Goal: Task Accomplishment & Management: Manage account settings

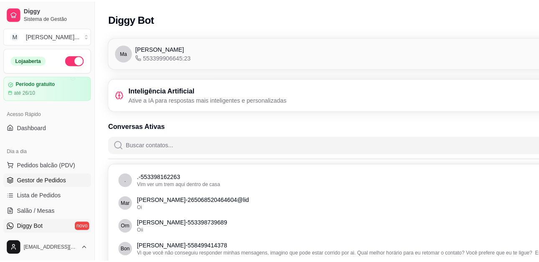
scroll to position [84, 0]
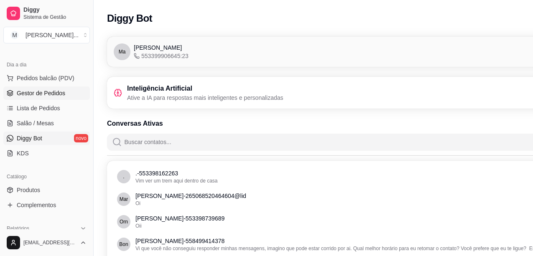
click at [43, 97] on span "Gestor de Pedidos" at bounding box center [41, 93] width 48 height 8
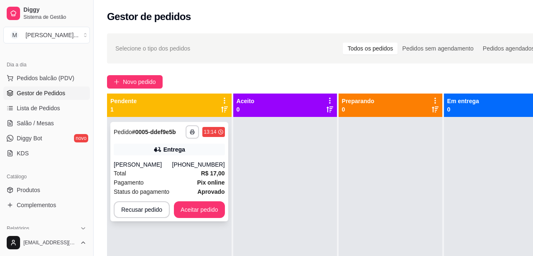
click at [182, 186] on div "Pagamento Pix online" at bounding box center [169, 182] width 111 height 9
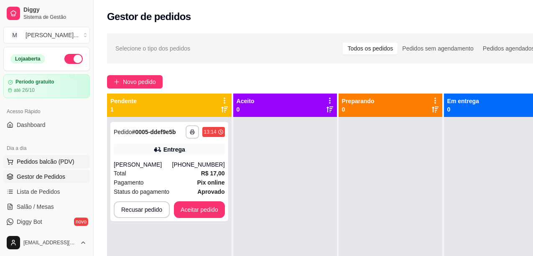
click at [49, 167] on button "Pedidos balcão (PDV)" at bounding box center [46, 161] width 87 height 13
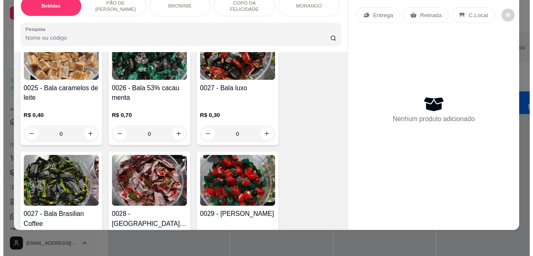
scroll to position [2070, 0]
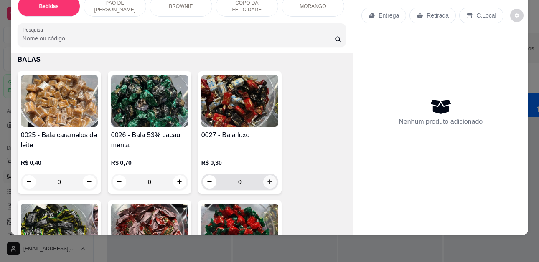
click at [267, 179] on icon "increase-product-quantity" at bounding box center [270, 182] width 6 height 6
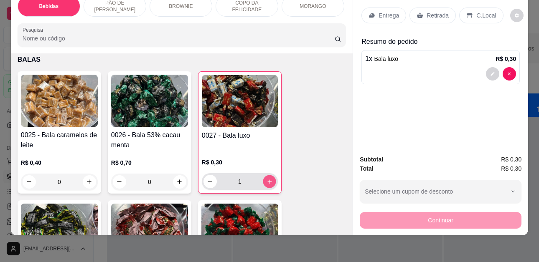
click at [267, 179] on icon "increase-product-quantity" at bounding box center [270, 182] width 6 height 6
click at [266, 178] on icon "increase-product-quantity" at bounding box center [269, 181] width 6 height 6
click at [267, 179] on icon "increase-product-quantity" at bounding box center [270, 182] width 6 height 6
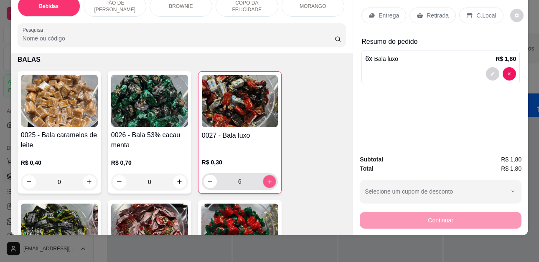
click at [267, 179] on icon "increase-product-quantity" at bounding box center [270, 182] width 6 height 6
type input "10"
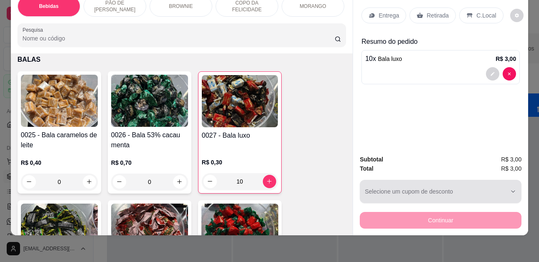
click at [460, 191] on div "button" at bounding box center [436, 191] width 142 height 17
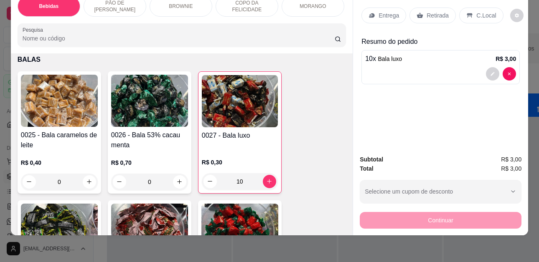
click at [426, 215] on div "Continuar" at bounding box center [441, 219] width 162 height 19
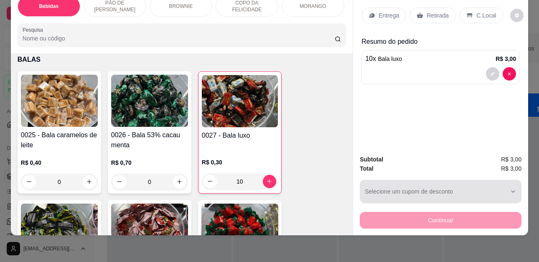
click at [510, 188] on icon "button" at bounding box center [513, 191] width 7 height 7
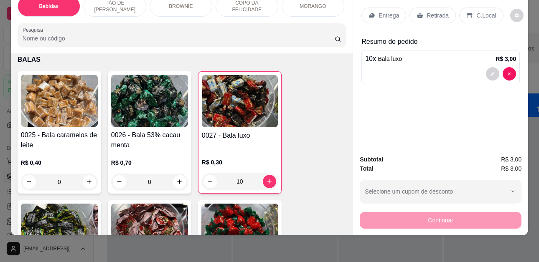
click at [446, 219] on div "Continuar" at bounding box center [441, 219] width 162 height 19
click at [454, 67] on div at bounding box center [440, 73] width 151 height 13
click at [433, 11] on p "Retirada" at bounding box center [438, 15] width 22 height 8
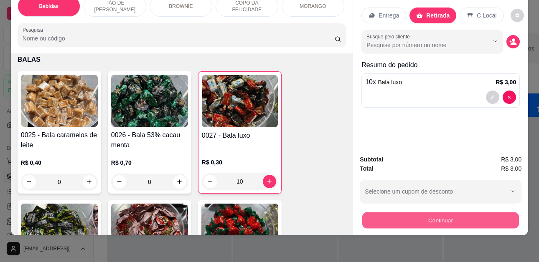
click at [449, 213] on button "Continuar" at bounding box center [440, 221] width 157 height 16
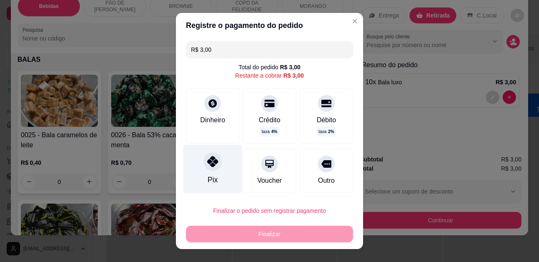
click at [211, 173] on div "Pix" at bounding box center [212, 169] width 59 height 49
type input "R$ 0,00"
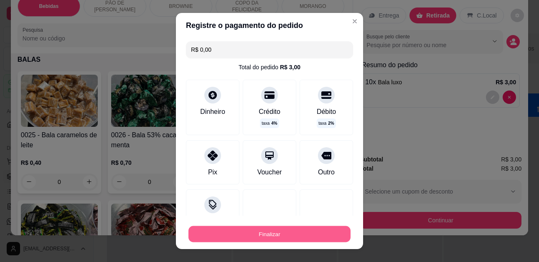
click at [270, 237] on button "Finalizar" at bounding box center [269, 234] width 162 height 16
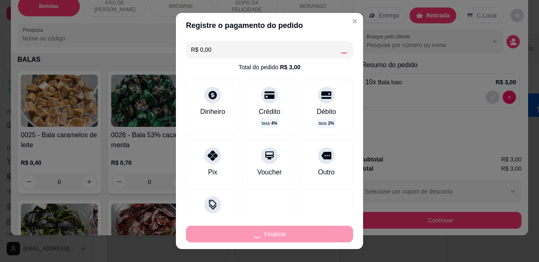
type input "0"
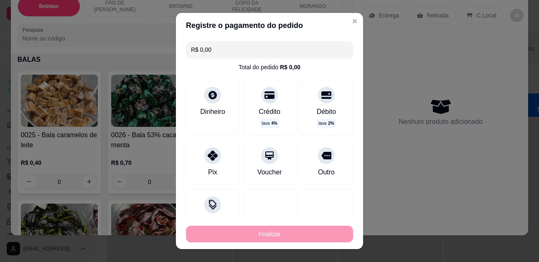
type input "-R$ 3,00"
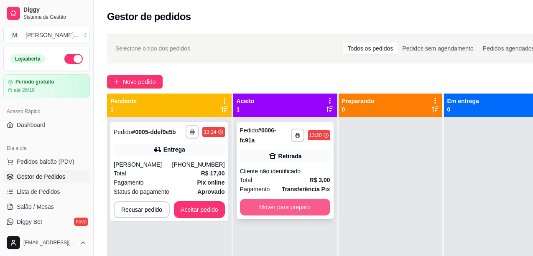
click at [298, 204] on button "Mover para preparo" at bounding box center [285, 207] width 90 height 17
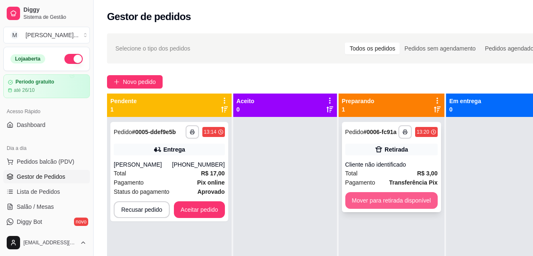
click at [367, 199] on button "Mover para retirada disponível" at bounding box center [391, 200] width 92 height 17
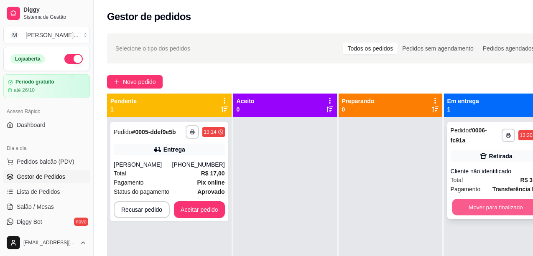
click at [465, 207] on button "Mover para finalizado" at bounding box center [496, 207] width 88 height 16
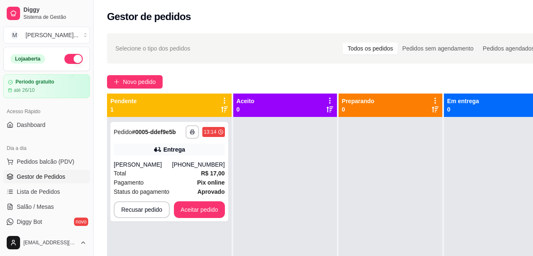
click at [423, 201] on div at bounding box center [391, 245] width 104 height 256
click at [433, 205] on div at bounding box center [391, 245] width 104 height 256
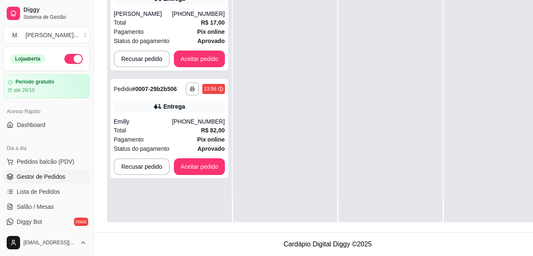
scroll to position [134, 0]
click at [58, 158] on span "Pedidos balcão (PDV)" at bounding box center [46, 162] width 58 height 8
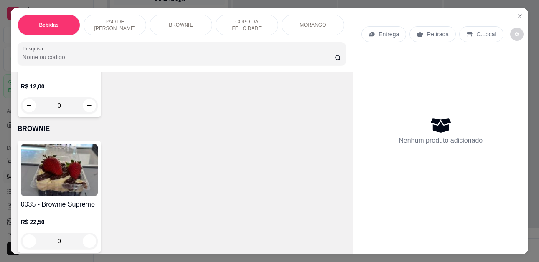
scroll to position [752, 0]
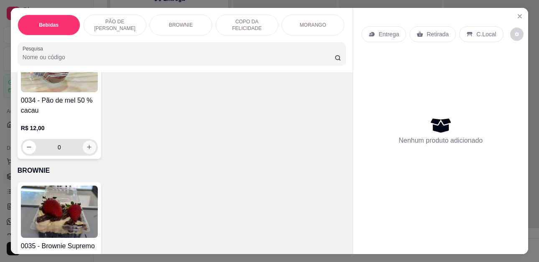
click at [91, 147] on button "increase-product-quantity" at bounding box center [89, 147] width 13 height 13
type input "1"
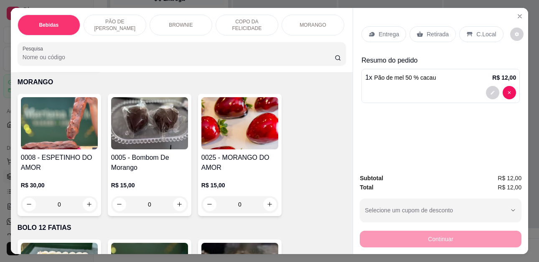
scroll to position [1714, 0]
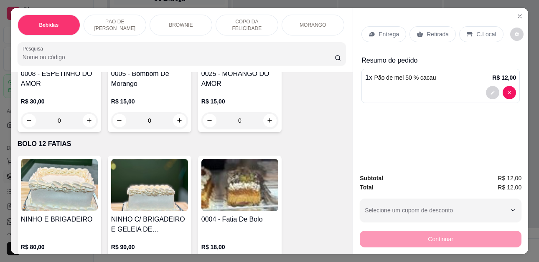
click at [312, 22] on p "MORANGO" at bounding box center [313, 25] width 26 height 7
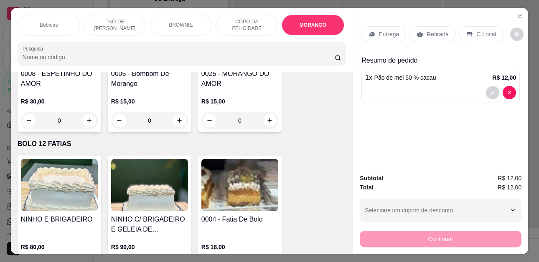
scroll to position [22, 0]
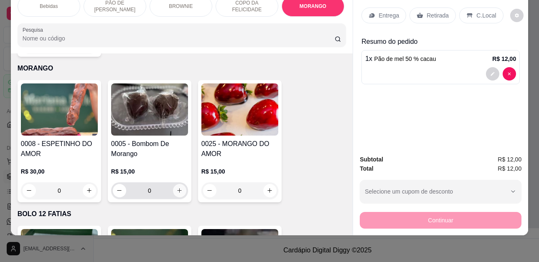
click at [173, 184] on button "increase-product-quantity" at bounding box center [179, 190] width 13 height 13
type input "1"
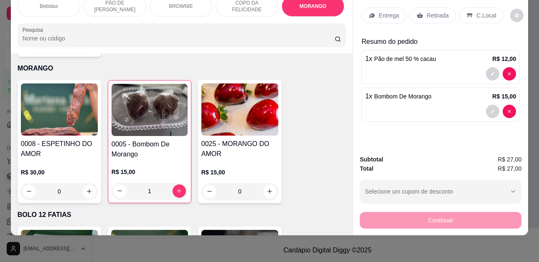
click at [442, 11] on p "Retirada" at bounding box center [438, 15] width 22 height 8
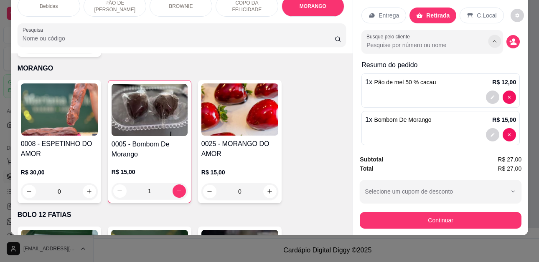
click at [491, 38] on icon "Show suggestions" at bounding box center [494, 41] width 7 height 7
type input "GIS"
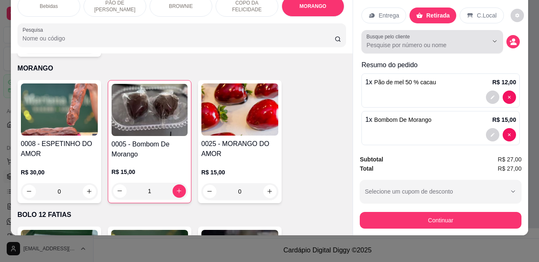
click at [480, 38] on icon "Show suggestions" at bounding box center [483, 41] width 7 height 7
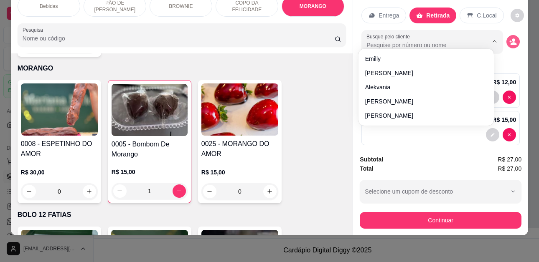
click at [509, 38] on icon "decrease-product-quantity" at bounding box center [513, 42] width 8 height 8
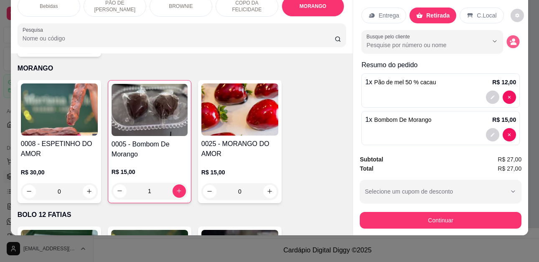
click at [509, 38] on icon "decrease-product-quantity" at bounding box center [512, 41] width 7 height 7
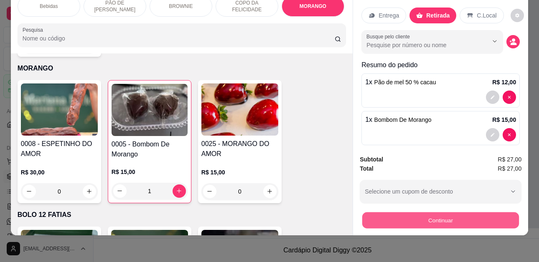
click at [423, 213] on button "Continuar" at bounding box center [440, 221] width 157 height 16
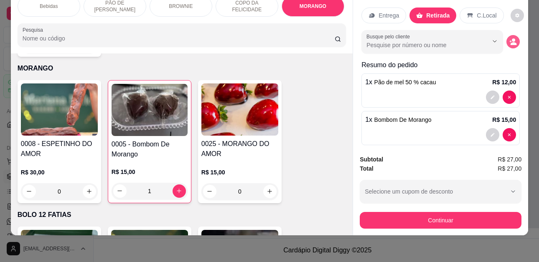
click at [512, 38] on circle "decrease-product-quantity" at bounding box center [513, 39] width 3 height 3
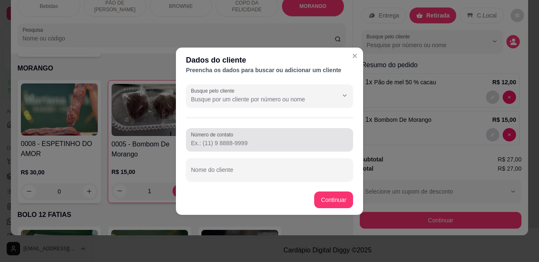
drag, startPoint x: 265, startPoint y: 146, endPoint x: 267, endPoint y: 141, distance: 5.0
click at [265, 145] on input "Número de contato" at bounding box center [269, 143] width 157 height 8
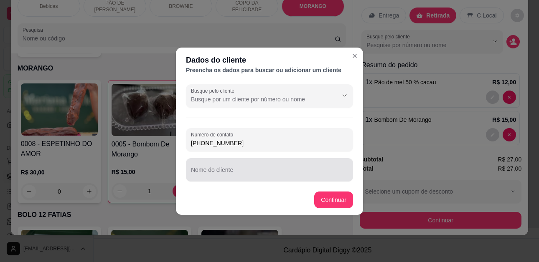
type input "[PHONE_NUMBER]"
click at [217, 174] on input "Nome do cliente" at bounding box center [269, 173] width 157 height 8
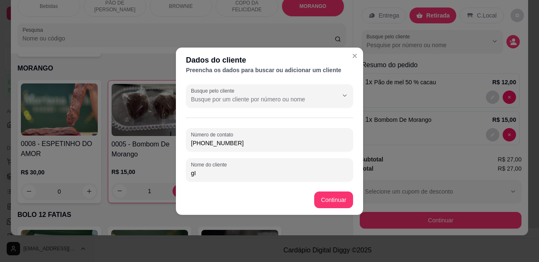
type input "g"
type input "GISELE"
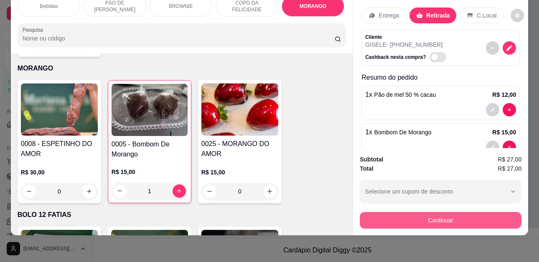
click at [423, 213] on button "Continuar" at bounding box center [441, 220] width 162 height 17
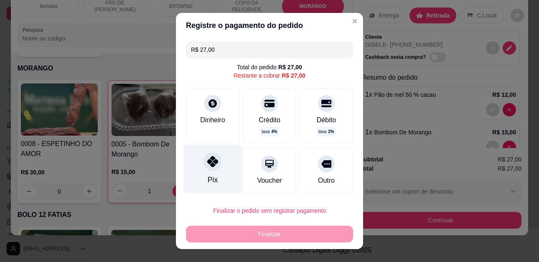
click at [215, 171] on div "Pix" at bounding box center [212, 169] width 59 height 49
type input "R$ 0,00"
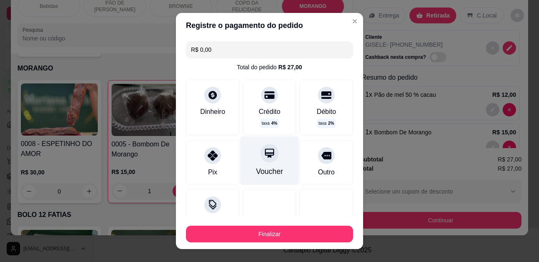
scroll to position [65, 0]
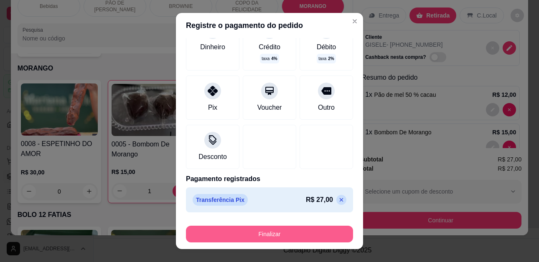
click at [273, 229] on button "Finalizar" at bounding box center [269, 234] width 167 height 17
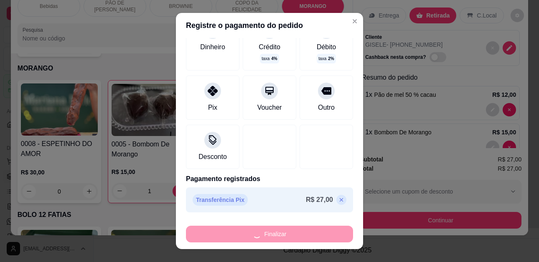
type input "0"
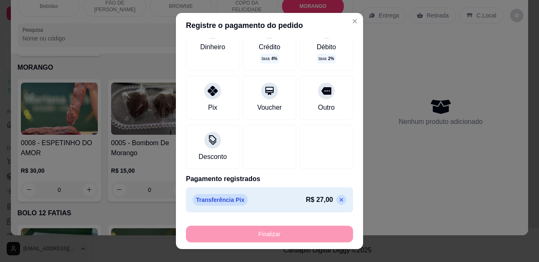
type input "-R$ 27,00"
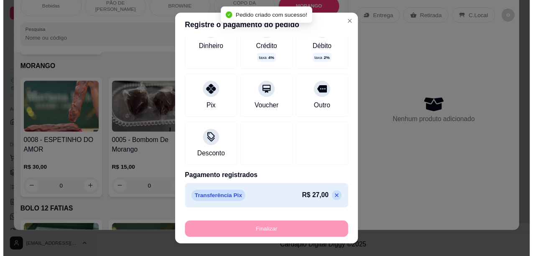
scroll to position [1624, 0]
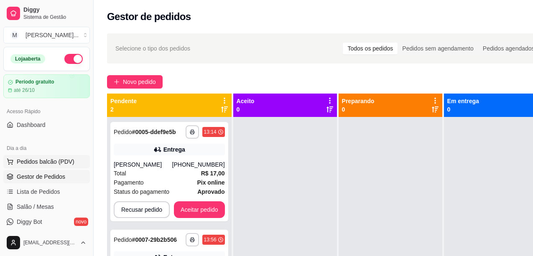
click at [57, 165] on span "Pedidos balcão (PDV)" at bounding box center [46, 162] width 58 height 8
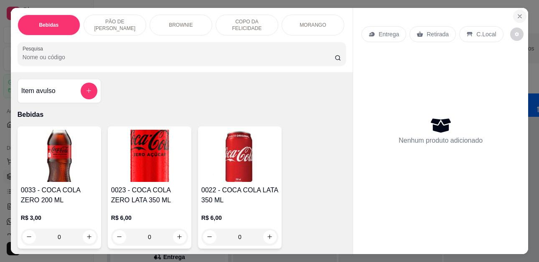
click at [518, 15] on icon "Close" at bounding box center [519, 16] width 3 height 3
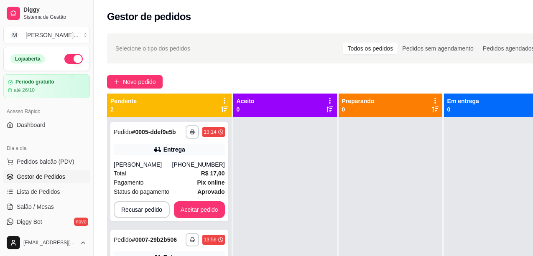
click at [54, 176] on span "Gestor de Pedidos" at bounding box center [41, 177] width 48 height 8
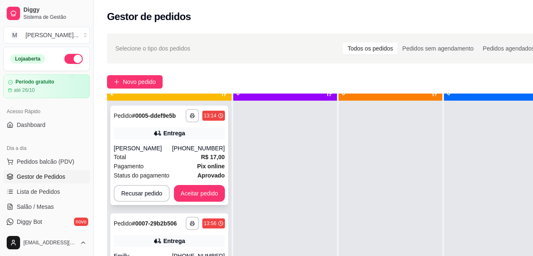
scroll to position [23, 0]
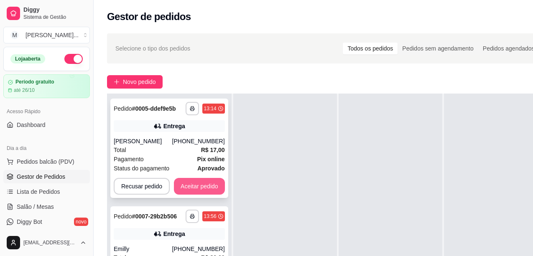
click at [206, 186] on button "Aceitar pedido" at bounding box center [199, 186] width 51 height 17
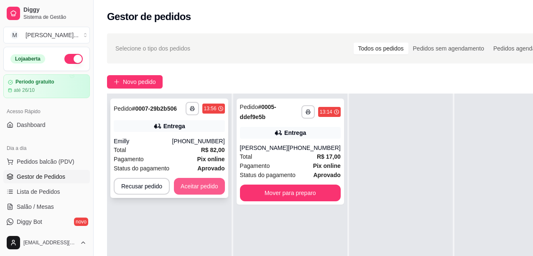
click at [204, 183] on button "Aceitar pedido" at bounding box center [199, 186] width 51 height 17
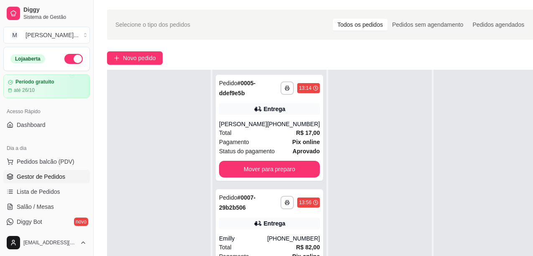
scroll to position [134, 0]
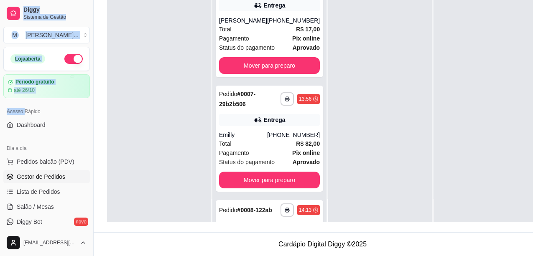
drag, startPoint x: 24, startPoint y: 104, endPoint x: -27, endPoint y: 24, distance: 94.1
click at [0, 24] on html "**********" at bounding box center [266, 1] width 533 height 256
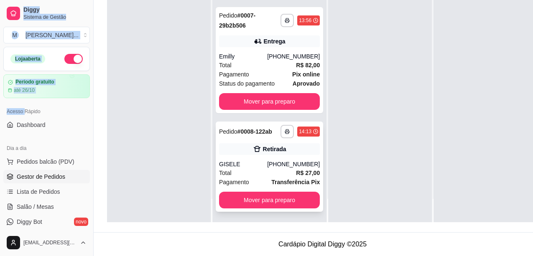
scroll to position [80, 0]
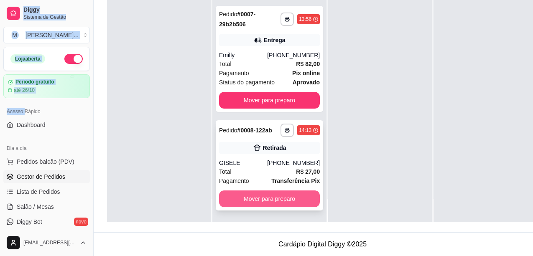
click at [265, 201] on button "Mover para preparo" at bounding box center [269, 199] width 101 height 17
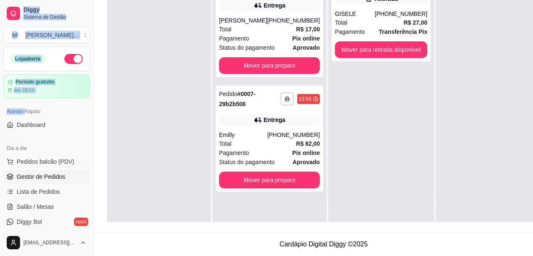
scroll to position [0, 0]
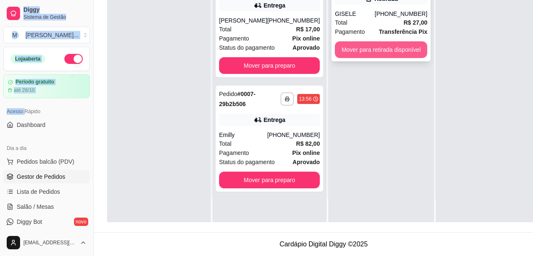
click at [412, 47] on button "Mover para retirada disponível" at bounding box center [381, 49] width 92 height 17
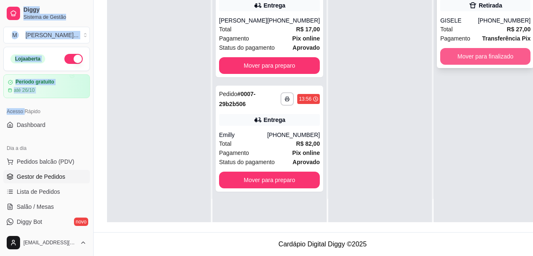
click at [440, 49] on button "Mover para finalizado" at bounding box center [485, 56] width 90 height 17
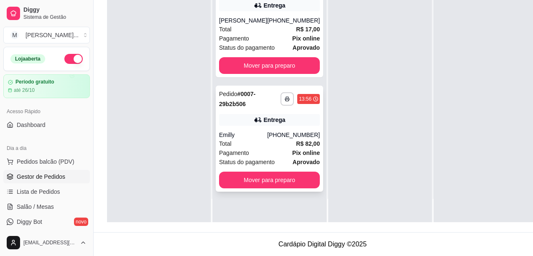
click at [291, 122] on div "**********" at bounding box center [269, 139] width 107 height 106
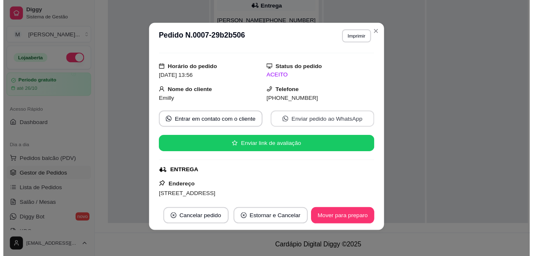
scroll to position [60, 0]
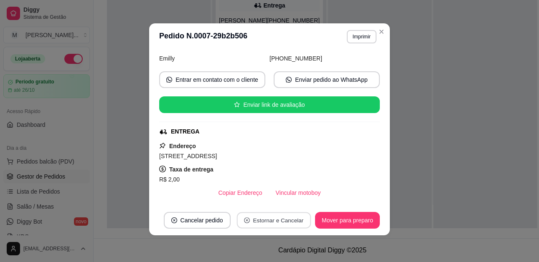
click at [255, 222] on button "Estornar e Cancelar" at bounding box center [274, 221] width 74 height 16
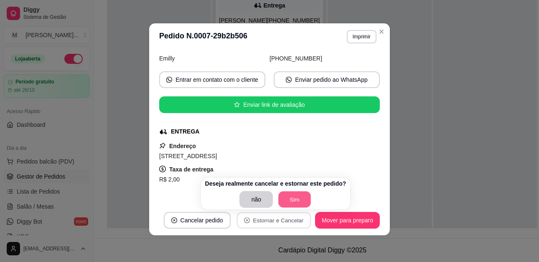
click at [291, 197] on button "Sim" at bounding box center [295, 200] width 33 height 16
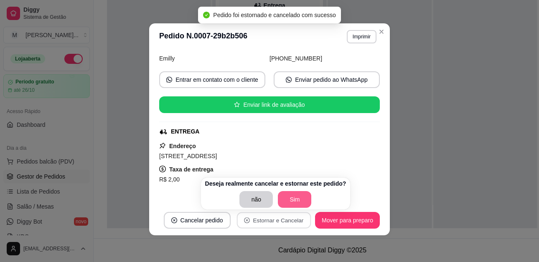
click at [296, 200] on button "Sim" at bounding box center [294, 199] width 33 height 17
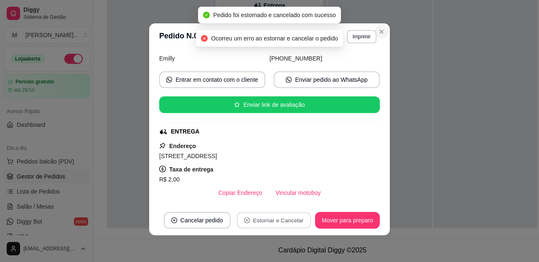
click at [378, 29] on icon "Close" at bounding box center [381, 31] width 7 height 7
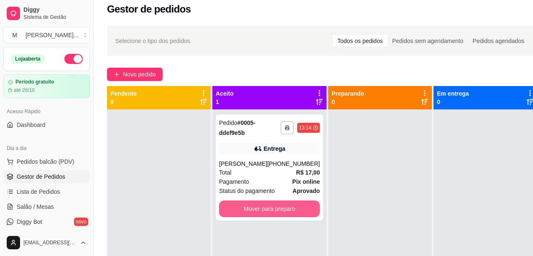
scroll to position [0, 0]
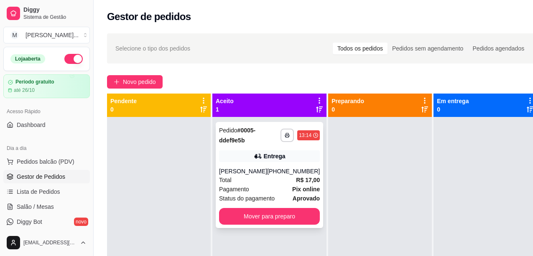
click at [248, 161] on div "Entrega" at bounding box center [269, 156] width 101 height 12
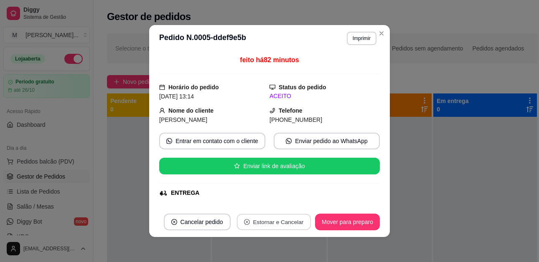
click at [280, 222] on button "Estornar e Cancelar" at bounding box center [274, 222] width 74 height 16
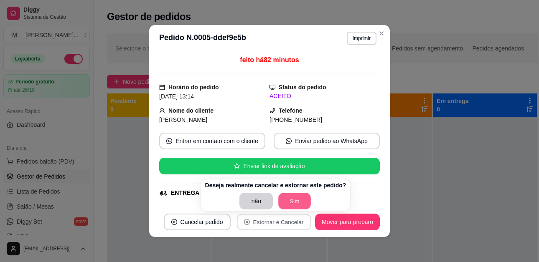
click at [300, 201] on button "Sim" at bounding box center [295, 201] width 33 height 16
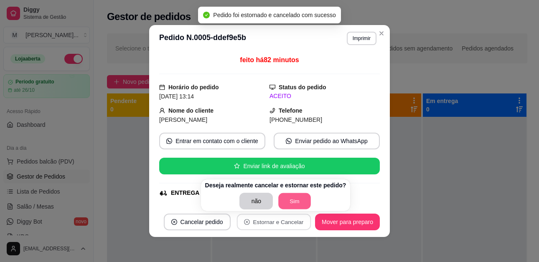
click at [291, 196] on button "Sim" at bounding box center [295, 201] width 33 height 16
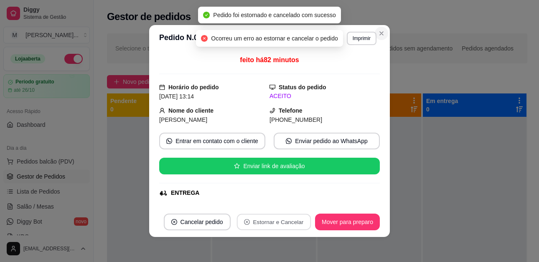
click at [379, 30] on button "Close" at bounding box center [381, 33] width 13 height 13
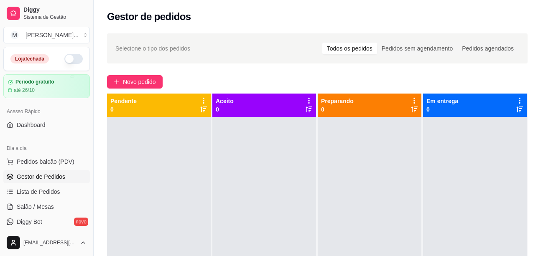
click at [69, 61] on button "button" at bounding box center [73, 59] width 18 height 10
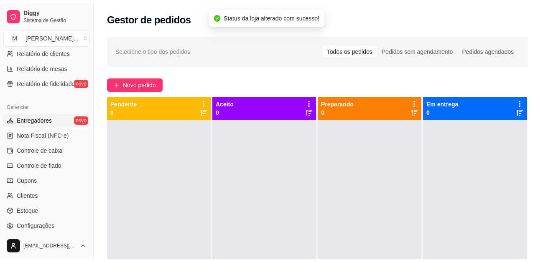
scroll to position [293, 0]
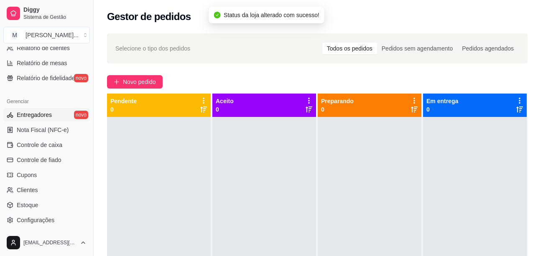
click at [63, 112] on link "Entregadores novo" at bounding box center [46, 114] width 87 height 13
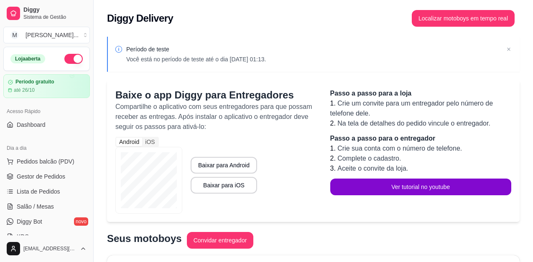
click at [71, 57] on button "button" at bounding box center [73, 59] width 18 height 10
click at [74, 62] on button "button" at bounding box center [73, 59] width 18 height 10
click at [66, 60] on button "button" at bounding box center [73, 59] width 18 height 10
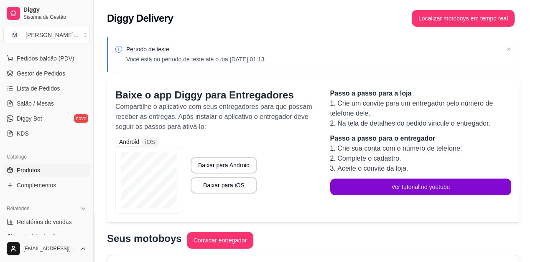
scroll to position [88, 0]
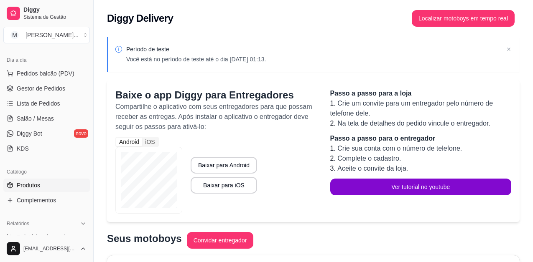
click at [38, 182] on span "Produtos" at bounding box center [28, 185] width 23 height 8
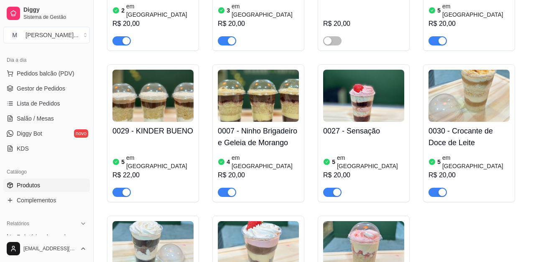
scroll to position [1364, 0]
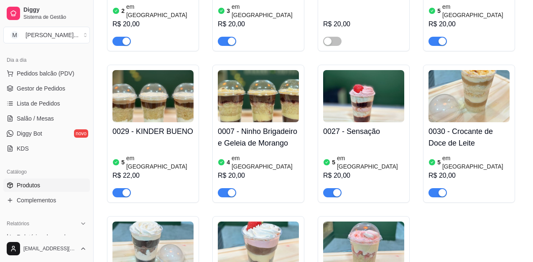
drag, startPoint x: 264, startPoint y: 40, endPoint x: 451, endPoint y: 152, distance: 218.0
click at [451, 152] on div "0024 - RED VELVET 4 em estoque R$ 20,00 0006 - CASADINHO 4 em estoque R$ 20,00 …" at bounding box center [313, 57] width 412 height 593
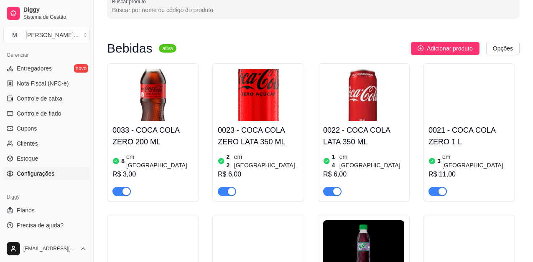
scroll to position [167, 0]
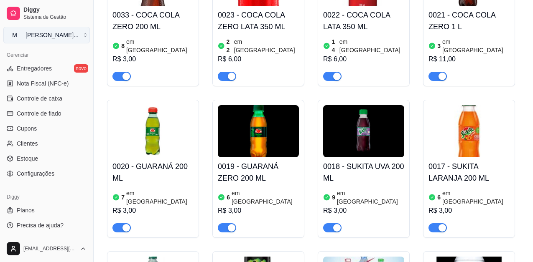
click at [66, 35] on div "[PERSON_NAME] ..." at bounding box center [51, 35] width 53 height 8
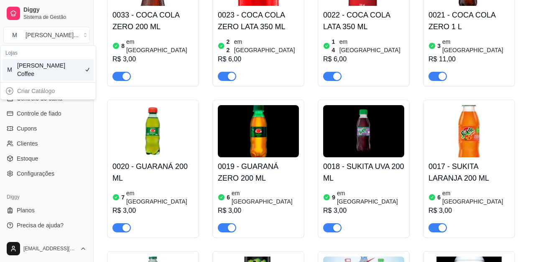
click at [64, 70] on div "M [PERSON_NAME] Coffee" at bounding box center [48, 70] width 92 height 22
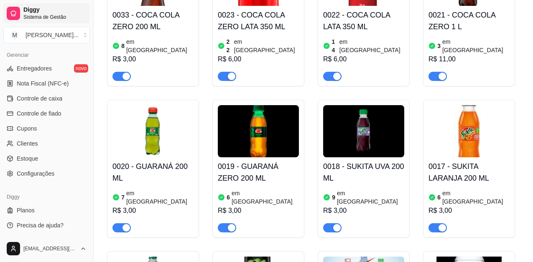
click at [59, 14] on span "Sistema de Gestão" at bounding box center [54, 17] width 63 height 7
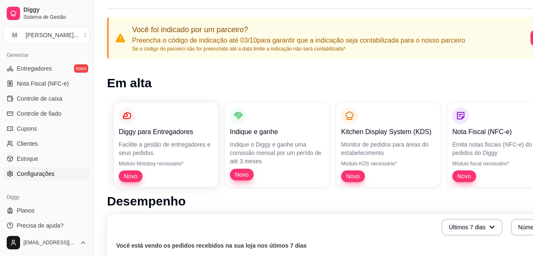
scroll to position [84, 0]
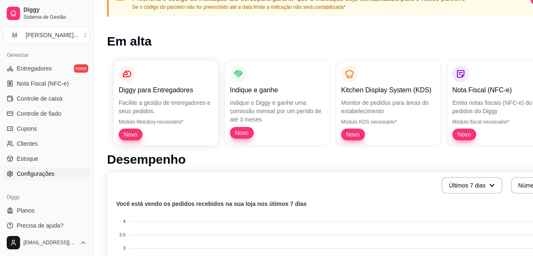
click at [54, 170] on link "Configurações" at bounding box center [46, 173] width 87 height 13
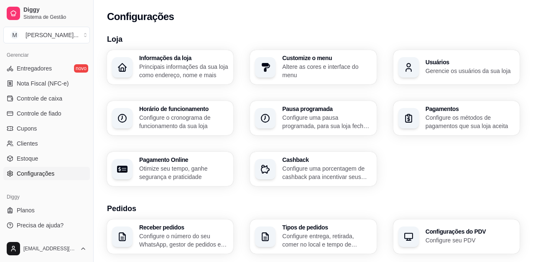
click at [170, 120] on p "Configure o cronograma de funcionamento da sua loja" at bounding box center [183, 122] width 89 height 17
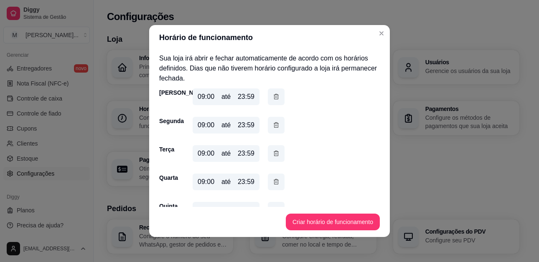
scroll to position [75, 0]
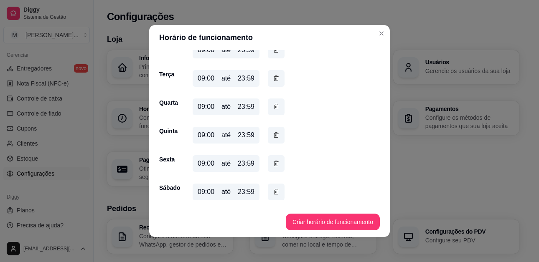
click at [247, 192] on div "23:59" at bounding box center [246, 192] width 17 height 10
click at [224, 192] on div "até" at bounding box center [225, 192] width 9 height 10
click at [234, 193] on div "09:00 até 23:59" at bounding box center [226, 192] width 67 height 17
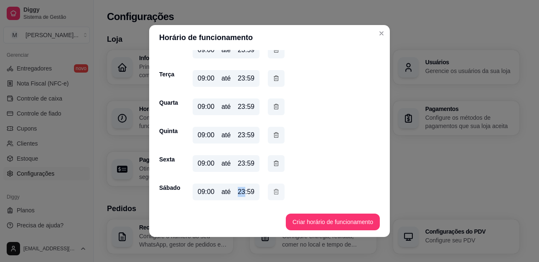
click at [275, 189] on icon "button" at bounding box center [276, 192] width 7 height 9
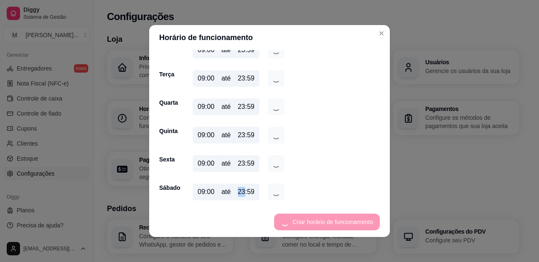
scroll to position [64, 0]
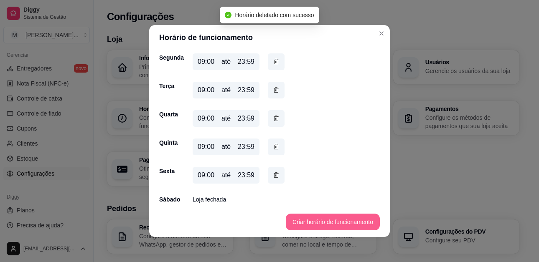
click at [323, 219] on button "Criar horário de funcionamento" at bounding box center [333, 222] width 94 height 17
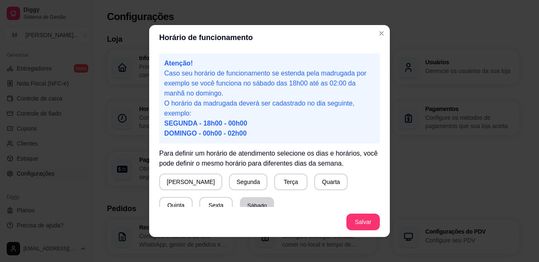
click at [240, 205] on button "Sábado" at bounding box center [257, 206] width 34 height 16
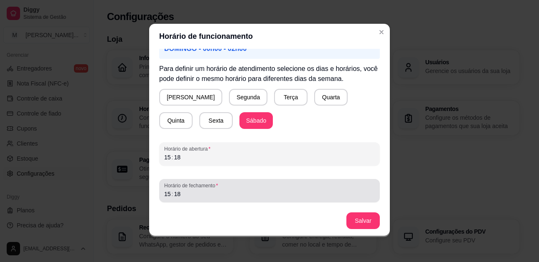
scroll to position [2, 0]
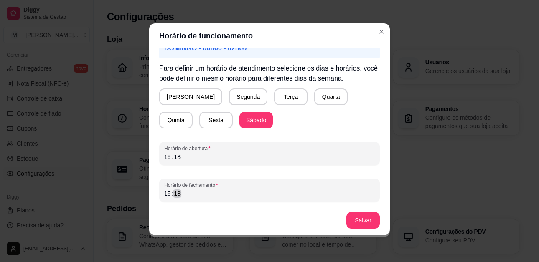
click at [159, 197] on div "Horário de fechamento 15 : 18" at bounding box center [269, 190] width 221 height 23
click at [362, 216] on button "Salvar" at bounding box center [362, 220] width 33 height 17
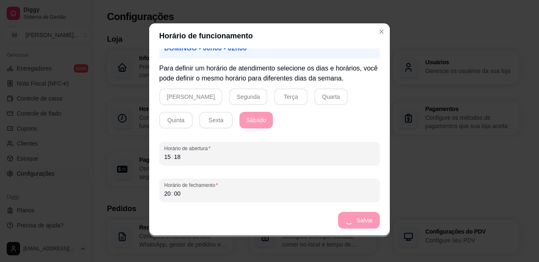
scroll to position [75, 0]
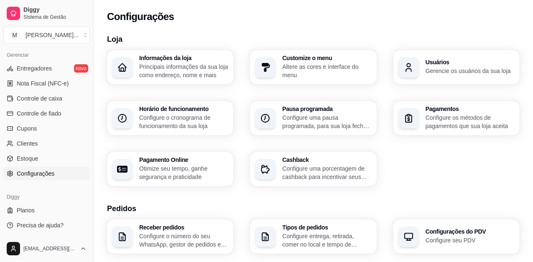
click at [485, 71] on p "Gerencie os usuários da sua loja" at bounding box center [469, 71] width 89 height 8
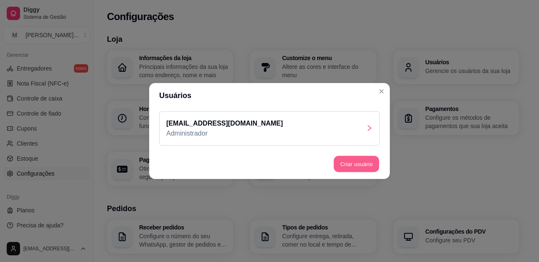
click at [361, 162] on button "Criar usuário" at bounding box center [357, 164] width 46 height 16
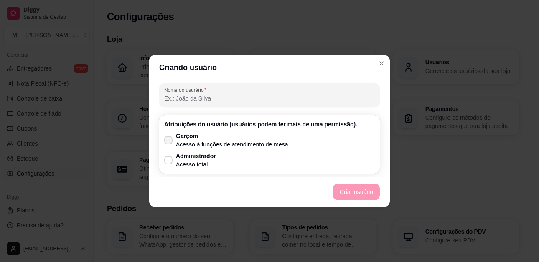
click at [171, 142] on icon at bounding box center [168, 140] width 7 height 5
click at [169, 142] on input "Garçom Acesso à funções de atendimento de mesa" at bounding box center [166, 144] width 5 height 5
checkbox input "true"
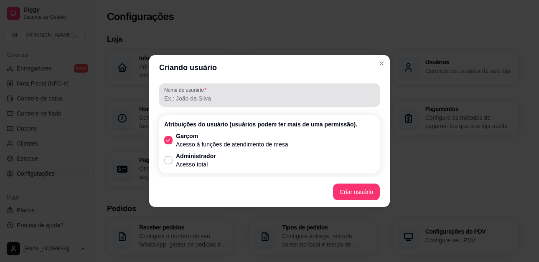
click at [257, 106] on div "Nome do usurário" at bounding box center [269, 95] width 221 height 23
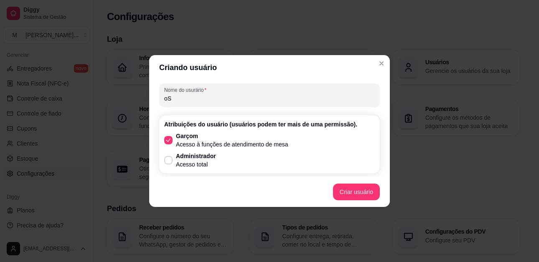
type input "o"
type input "[PERSON_NAME]"
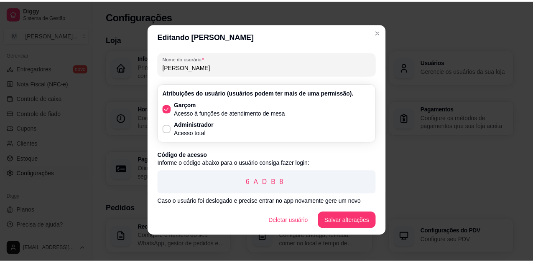
scroll to position [2, 0]
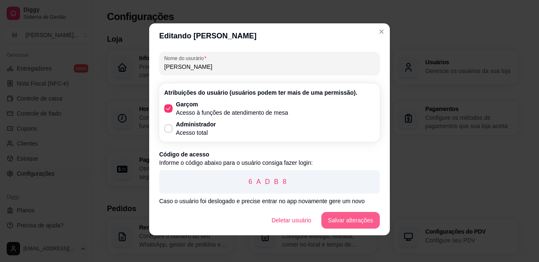
click at [355, 220] on button "Salvar alterações" at bounding box center [350, 220] width 59 height 17
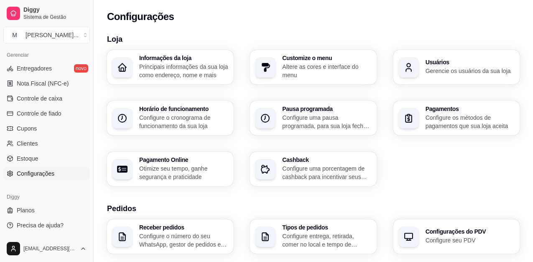
click at [427, 229] on h3 "Configurações do PDV" at bounding box center [469, 232] width 89 height 6
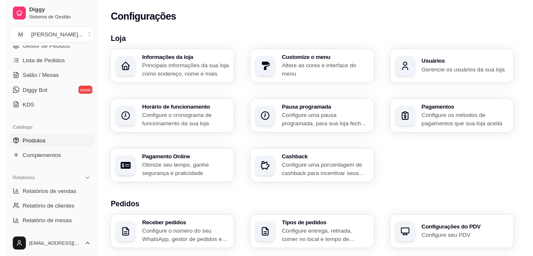
scroll to position [88, 0]
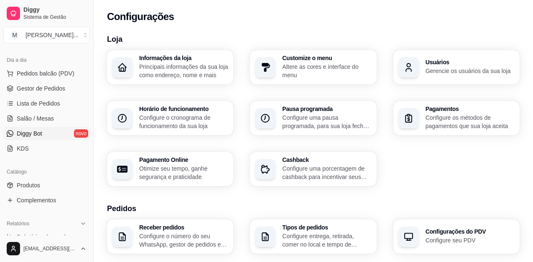
click at [71, 132] on link "Diggy Bot novo" at bounding box center [46, 133] width 87 height 13
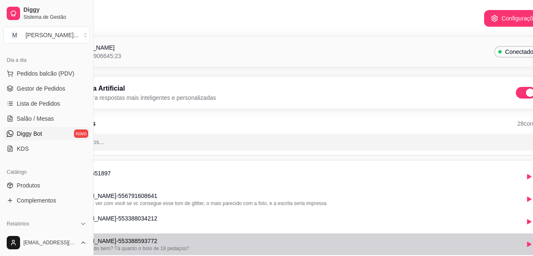
scroll to position [0, 68]
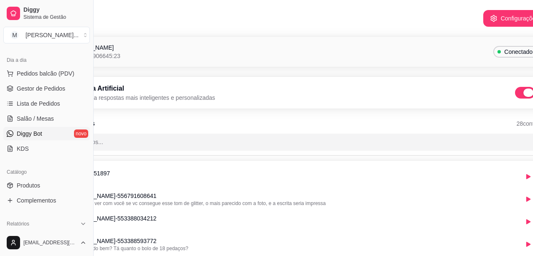
click at [520, 89] on span at bounding box center [525, 93] width 20 height 12
click at [520, 94] on input "checkbox" at bounding box center [516, 96] width 5 height 5
click at [38, 118] on span "Salão / Mesas" at bounding box center [35, 119] width 37 height 8
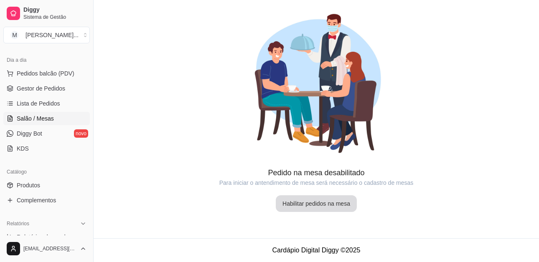
click at [302, 207] on button "Habilitar pedidos na mesa" at bounding box center [316, 204] width 81 height 17
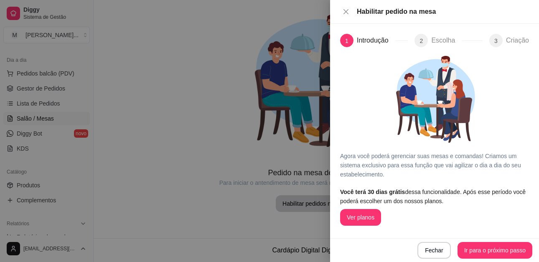
click at [358, 202] on article "Você terá 30 dias grátis dessa funcionalidade. Após esse período você poderá es…" at bounding box center [434, 197] width 189 height 18
click at [358, 221] on button "Ver planos" at bounding box center [360, 217] width 41 height 17
click at [347, 12] on icon "close" at bounding box center [346, 11] width 5 height 5
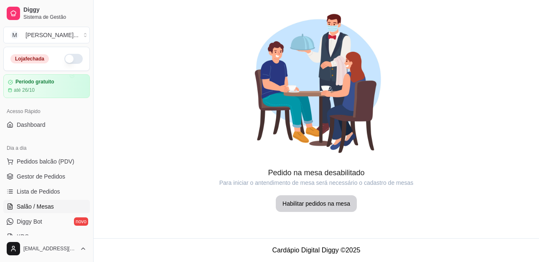
click at [64, 60] on button "button" at bounding box center [73, 59] width 18 height 10
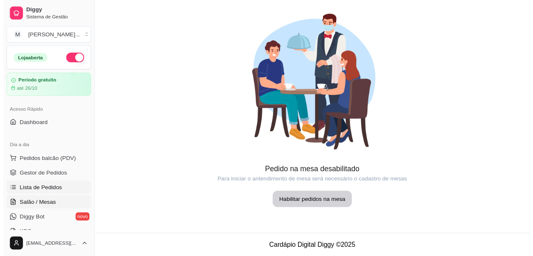
scroll to position [42, 0]
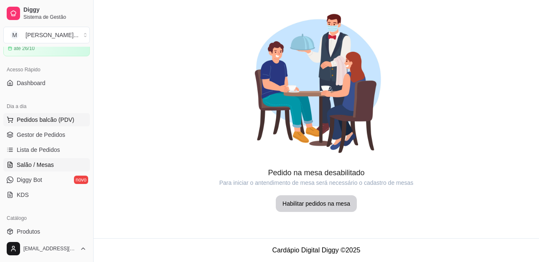
click at [30, 117] on span "Pedidos balcão (PDV)" at bounding box center [46, 120] width 58 height 8
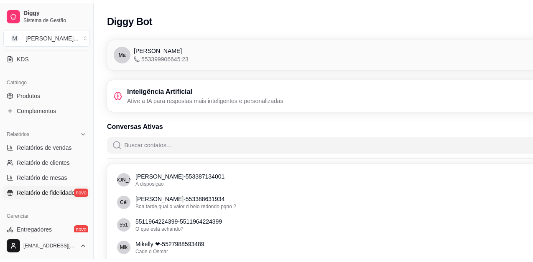
scroll to position [209, 0]
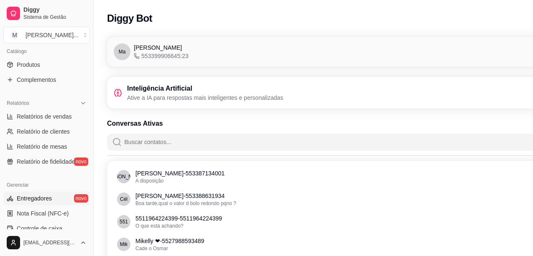
click at [32, 205] on link "Entregadores novo" at bounding box center [46, 198] width 87 height 13
click at [31, 205] on link "Entregadores novo" at bounding box center [46, 198] width 87 height 13
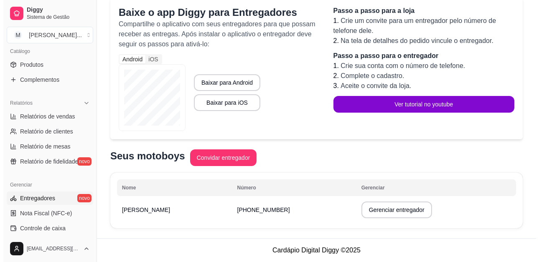
scroll to position [251, 0]
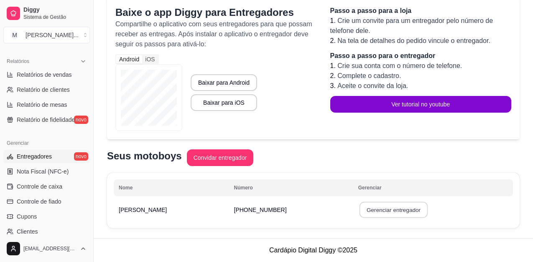
click at [406, 211] on button "Gerenciar entregador" at bounding box center [393, 210] width 69 height 16
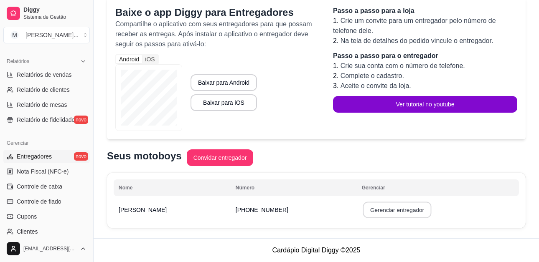
select select "30"
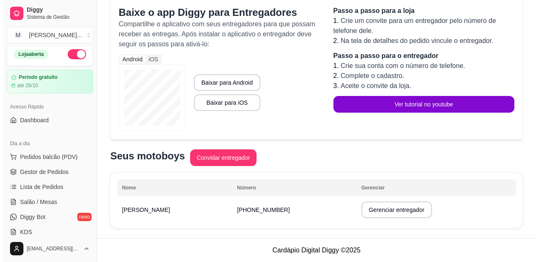
scroll to position [0, 0]
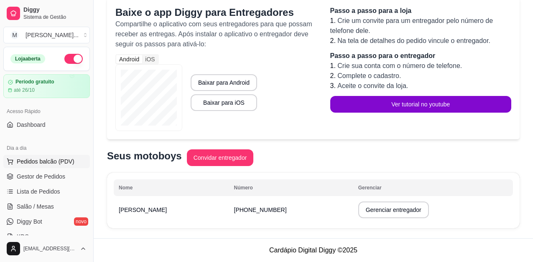
click at [54, 162] on span "Pedidos balcão (PDV)" at bounding box center [46, 162] width 58 height 8
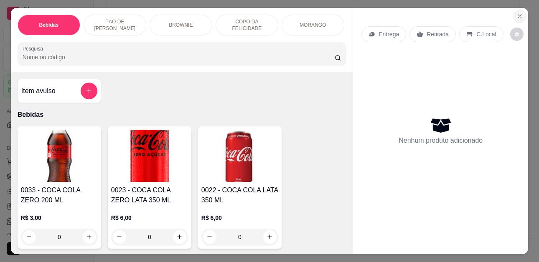
click at [519, 13] on icon "Close" at bounding box center [520, 16] width 7 height 7
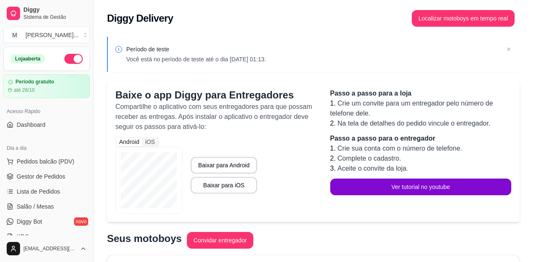
click at [390, 81] on div "Baixe o app Diggy para Entregadores Compartilhe o aplicativo com seus entregado…" at bounding box center [313, 151] width 412 height 142
click at [511, 48] on icon at bounding box center [508, 49] width 8 height 8
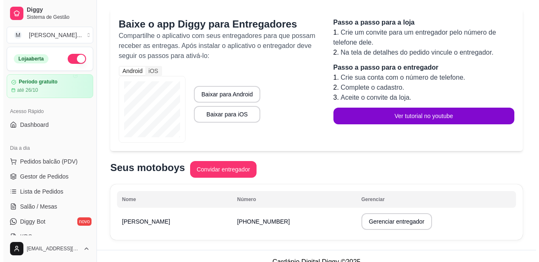
scroll to position [40, 0]
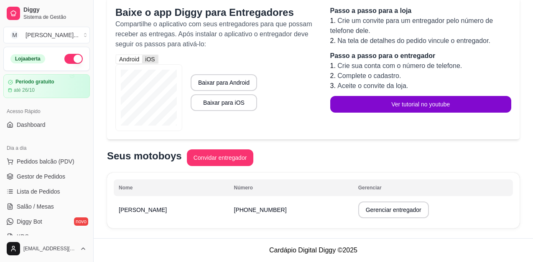
click at [153, 59] on div "iOS" at bounding box center [149, 59] width 15 height 8
click at [142, 55] on input "iOS" at bounding box center [142, 55] width 0 height 0
click at [128, 62] on div "Android" at bounding box center [129, 59] width 26 height 8
click at [116, 55] on input "Android" at bounding box center [116, 55] width 0 height 0
click at [33, 158] on span "Pedidos balcão (PDV)" at bounding box center [46, 162] width 58 height 8
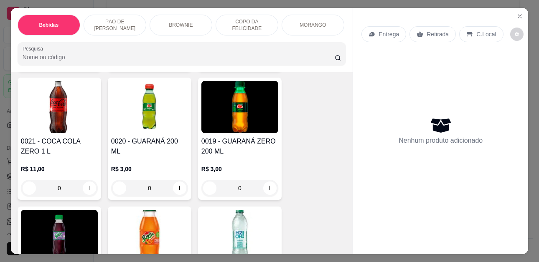
scroll to position [209, 0]
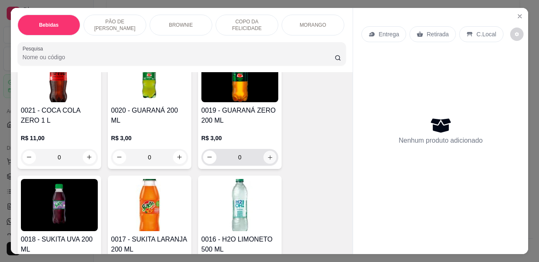
click at [267, 158] on icon "increase-product-quantity" at bounding box center [270, 158] width 6 height 6
type input "1"
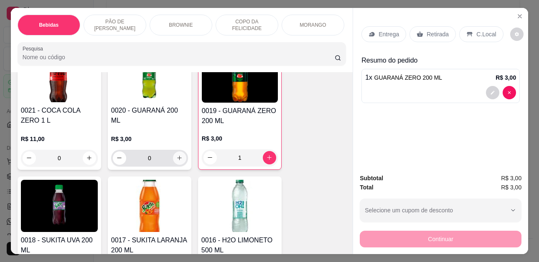
click at [176, 160] on icon "increase-product-quantity" at bounding box center [179, 158] width 6 height 6
type input "1"
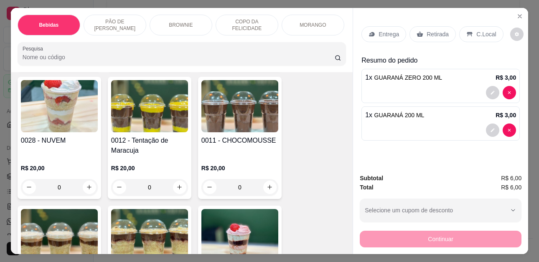
scroll to position [1087, 0]
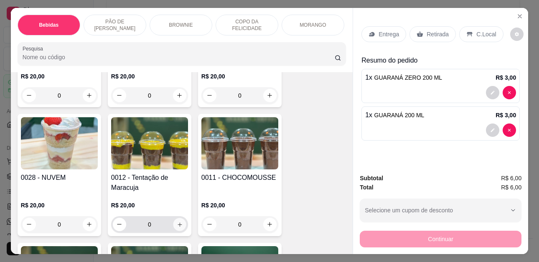
click at [177, 222] on icon "increase-product-quantity" at bounding box center [180, 225] width 6 height 6
type input "1"
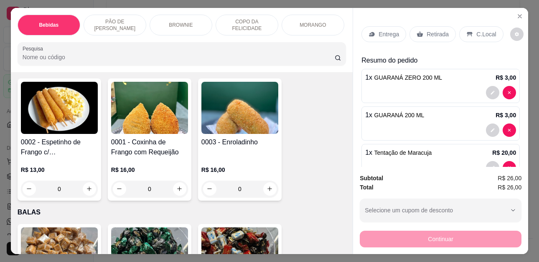
scroll to position [1964, 0]
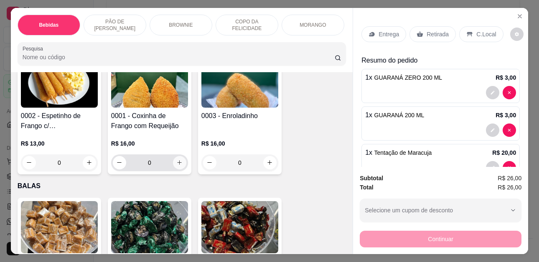
click at [176, 160] on icon "increase-product-quantity" at bounding box center [179, 163] width 6 height 6
type input "1"
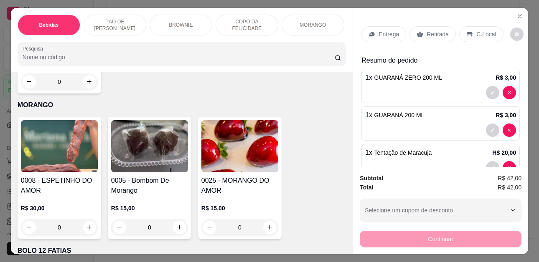
scroll to position [1630, 0]
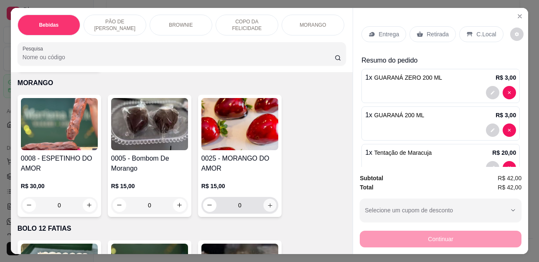
click at [270, 203] on icon "increase-product-quantity" at bounding box center [270, 206] width 6 height 6
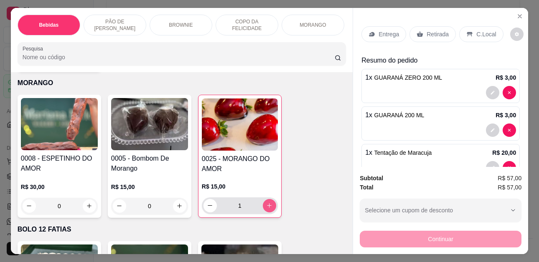
click at [270, 199] on button "increase-product-quantity" at bounding box center [269, 205] width 13 height 13
type input "2"
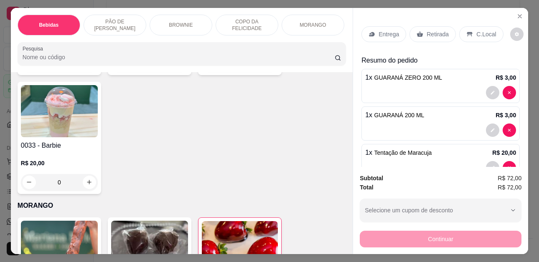
scroll to position [1504, 0]
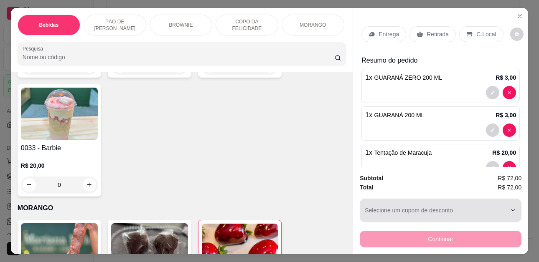
click at [478, 202] on div "button" at bounding box center [436, 210] width 142 height 17
click at [505, 209] on button "Selecione um cupom de desconto" at bounding box center [441, 210] width 162 height 23
click at [505, 207] on button "Selecione um cupom de desconto" at bounding box center [441, 210] width 162 height 23
click at [510, 207] on icon "button" at bounding box center [513, 210] width 7 height 7
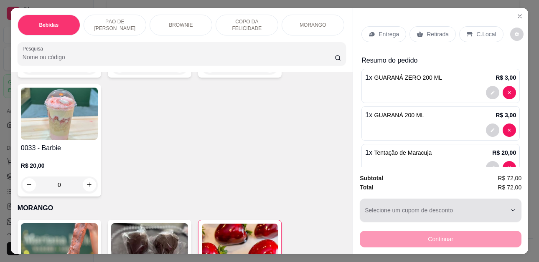
click at [510, 207] on icon "button" at bounding box center [513, 210] width 7 height 7
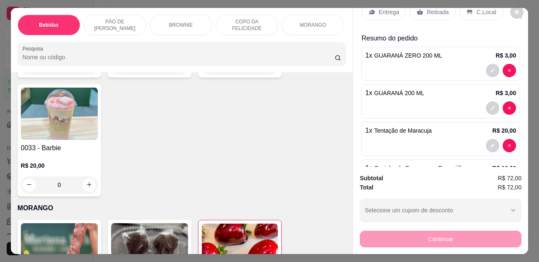
scroll to position [0, 0]
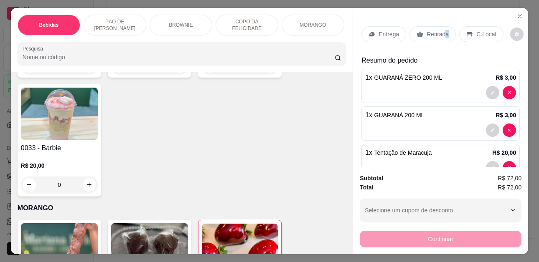
click at [443, 31] on p "Retirada" at bounding box center [438, 34] width 22 height 8
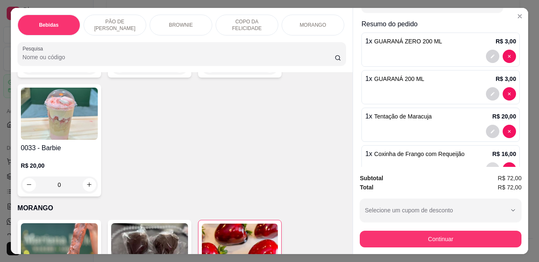
scroll to position [121, 0]
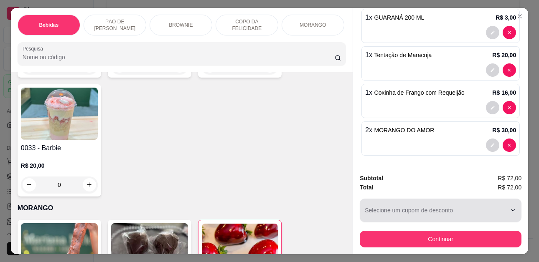
click at [487, 207] on div "button" at bounding box center [436, 210] width 142 height 17
click at [504, 203] on button "Selecione um cupom de desconto" at bounding box center [441, 210] width 162 height 23
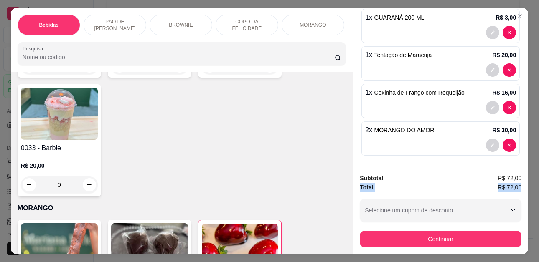
drag, startPoint x: 522, startPoint y: 164, endPoint x: 521, endPoint y: 187, distance: 23.5
click at [521, 188] on div "Subtotal R$ 72,00 Total R$ 72,00 Selecione um cupom de desconto Selecione um cu…" at bounding box center [440, 210] width 175 height 87
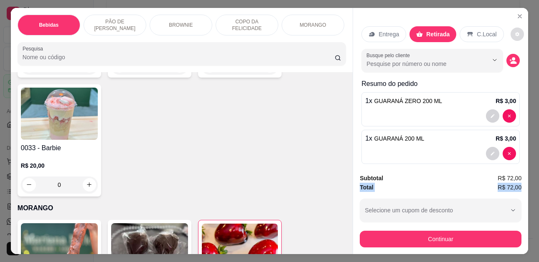
click at [516, 29] on button "decrease-product-quantity" at bounding box center [517, 34] width 13 height 13
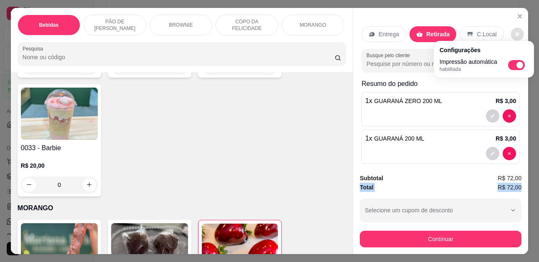
click at [499, 37] on div "Entrega Retirada C.Local" at bounding box center [440, 34] width 158 height 29
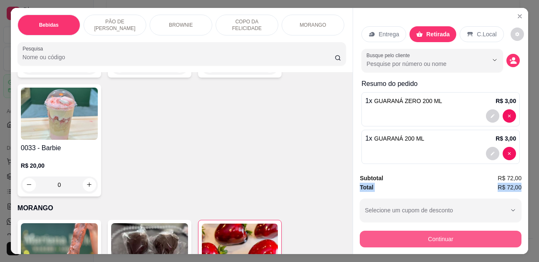
click at [438, 234] on button "Continuar" at bounding box center [441, 239] width 162 height 17
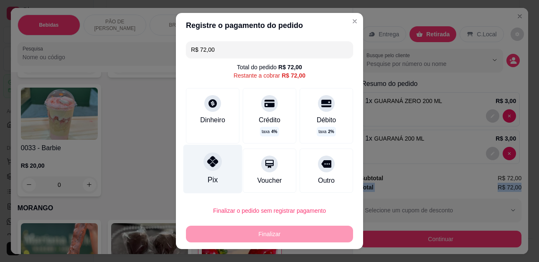
drag, startPoint x: 210, startPoint y: 174, endPoint x: 214, endPoint y: 176, distance: 4.4
click at [212, 173] on div "Pix" at bounding box center [212, 169] width 59 height 49
type input "R$ 0,00"
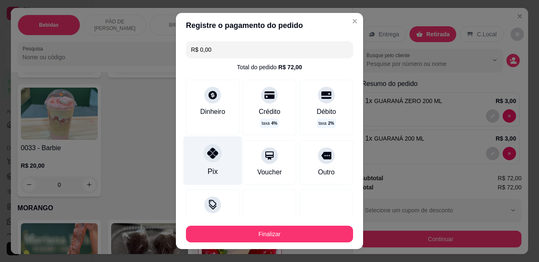
click at [207, 148] on icon at bounding box center [212, 153] width 11 height 11
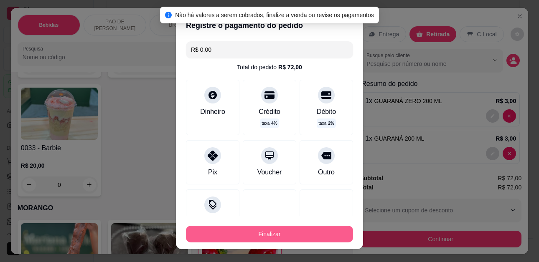
click at [262, 234] on button "Finalizar" at bounding box center [269, 234] width 167 height 17
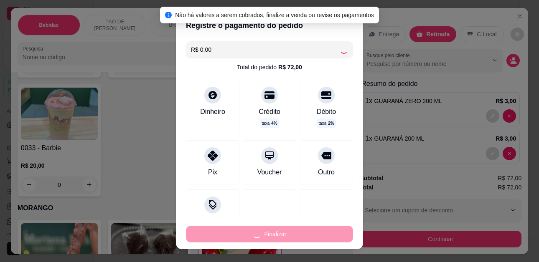
type input "0"
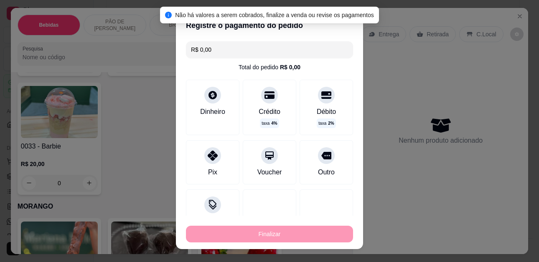
type input "-R$ 72,00"
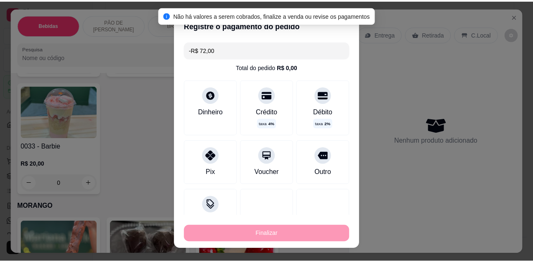
scroll to position [1503, 0]
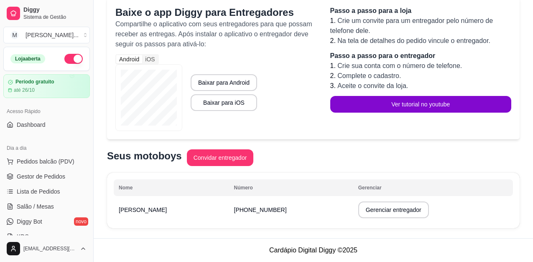
click at [287, 90] on div "Android iOS Baixar para Android Baixar para iOS" at bounding box center [214, 92] width 198 height 77
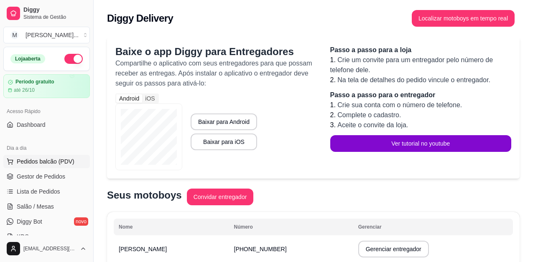
click at [24, 162] on span "Pedidos balcão (PDV)" at bounding box center [46, 162] width 58 height 8
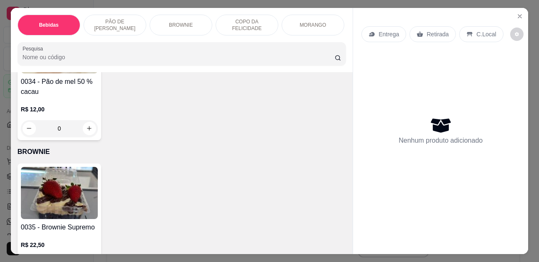
scroll to position [710, 0]
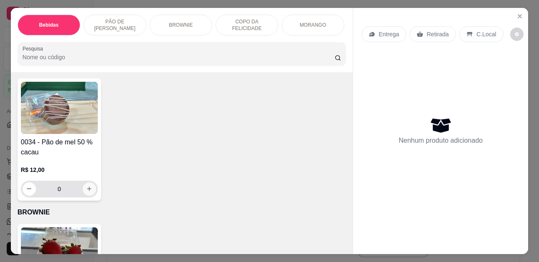
click at [86, 192] on icon "increase-product-quantity" at bounding box center [89, 189] width 6 height 6
type input "1"
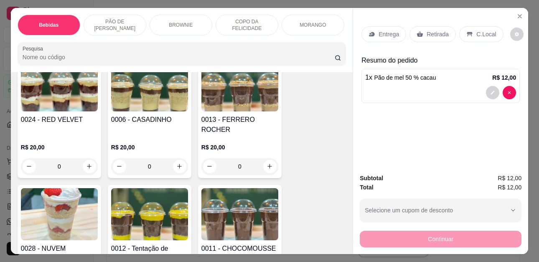
scroll to position [1003, 0]
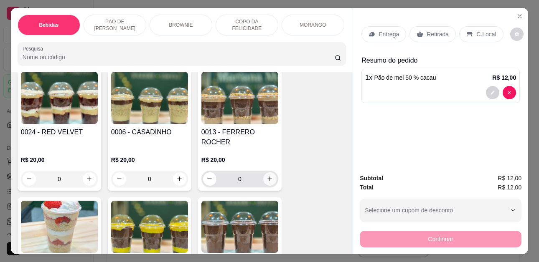
click at [265, 173] on button "increase-product-quantity" at bounding box center [269, 179] width 13 height 13
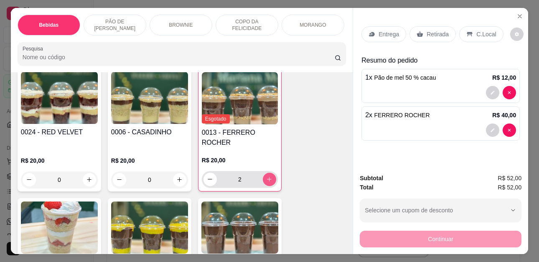
type input "2"
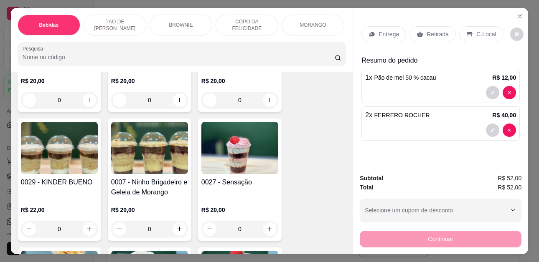
scroll to position [1254, 0]
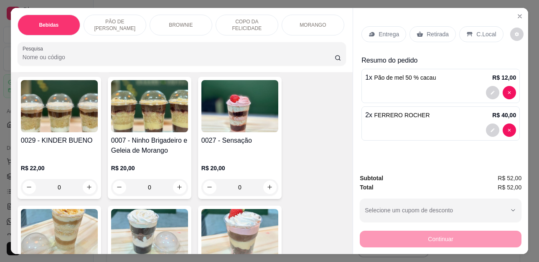
click at [62, 140] on div "0029 - KINDER BUENO" at bounding box center [59, 146] width 77 height 20
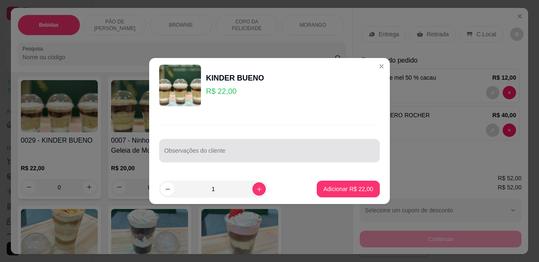
click at [201, 151] on div "Observações do cliente" at bounding box center [269, 150] width 221 height 23
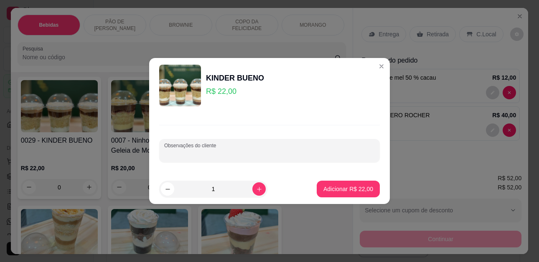
click at [224, 92] on p "R$ 22,00" at bounding box center [235, 92] width 58 height 12
click at [223, 92] on p "R$ 22,00" at bounding box center [235, 92] width 58 height 12
click at [282, 107] on header "KINDER BUENO R$ 22,00" at bounding box center [269, 85] width 241 height 55
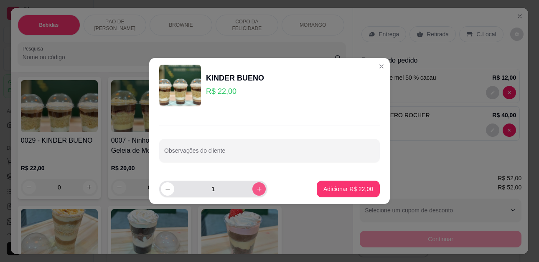
click at [257, 190] on icon "increase-product-quantity" at bounding box center [259, 189] width 5 height 5
type input "2"
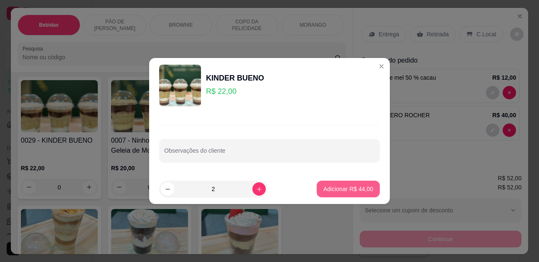
click at [335, 188] on p "Adicionar R$ 44,00" at bounding box center [348, 189] width 50 height 8
type input "2"
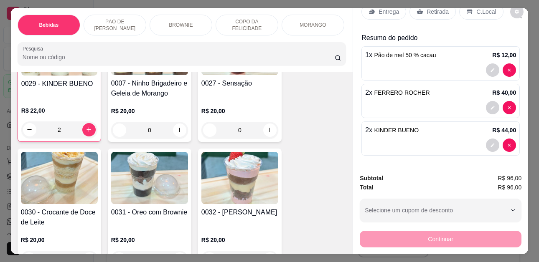
scroll to position [1338, 0]
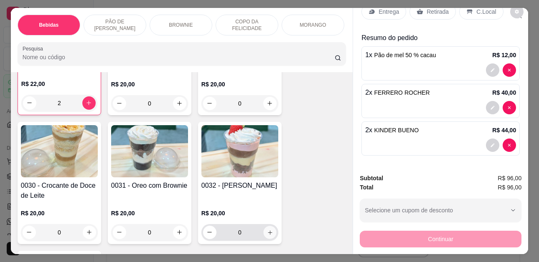
click at [271, 226] on button "increase-product-quantity" at bounding box center [269, 232] width 13 height 13
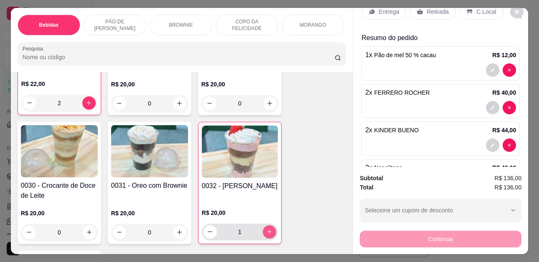
type input "2"
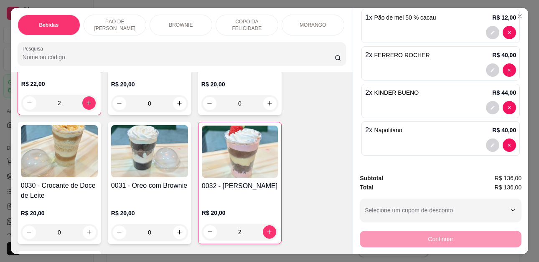
scroll to position [0, 0]
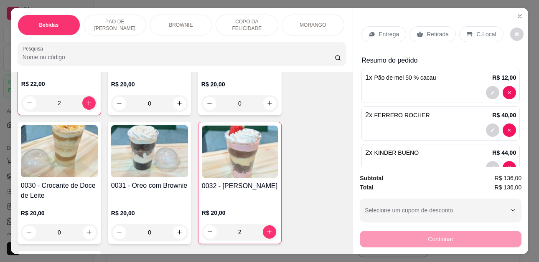
click at [442, 33] on p "Retirada" at bounding box center [438, 34] width 22 height 8
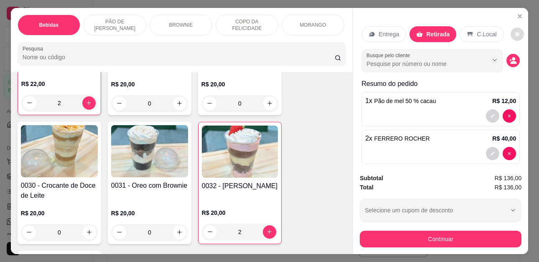
click at [512, 28] on button "decrease-product-quantity" at bounding box center [517, 34] width 13 height 13
click at [515, 32] on icon "decrease-product-quantity" at bounding box center [517, 34] width 5 height 5
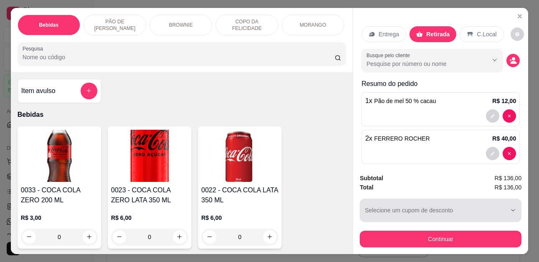
click at [440, 208] on div "button" at bounding box center [436, 210] width 142 height 17
click at [468, 205] on div "button" at bounding box center [436, 210] width 142 height 17
click at [468, 206] on div "button" at bounding box center [436, 210] width 142 height 17
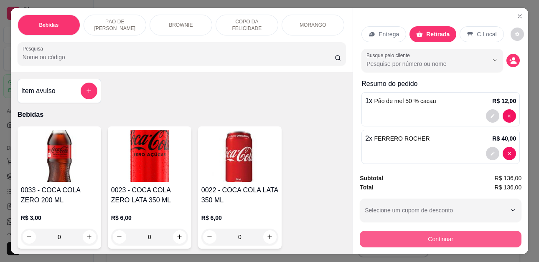
click at [456, 242] on button "Continuar" at bounding box center [441, 239] width 162 height 17
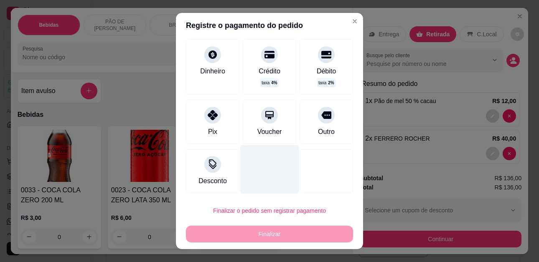
scroll to position [50, 0]
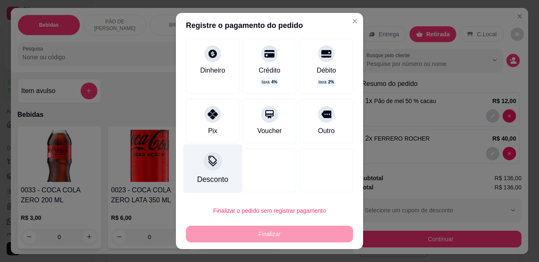
click at [212, 168] on div at bounding box center [213, 162] width 18 height 18
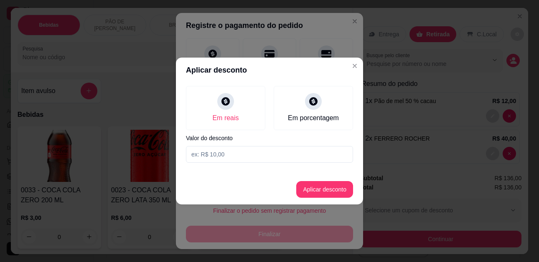
click at [234, 153] on input at bounding box center [269, 154] width 167 height 17
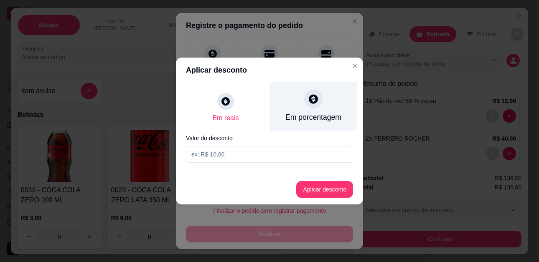
click at [299, 108] on div "Em porcentagem" at bounding box center [313, 106] width 87 height 49
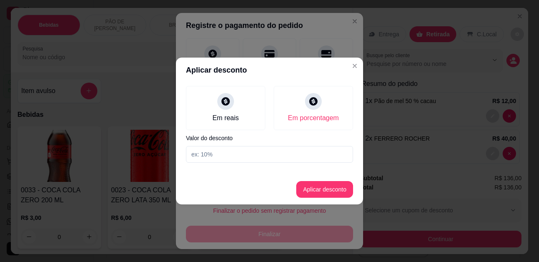
click at [206, 157] on input at bounding box center [269, 154] width 167 height 17
type input "15"
click at [321, 188] on button "Aplicar desconto" at bounding box center [324, 189] width 57 height 17
type input "R$ 115,60"
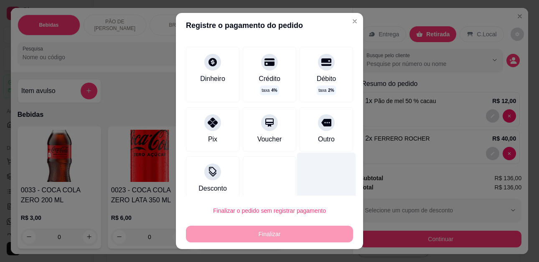
scroll to position [58, 0]
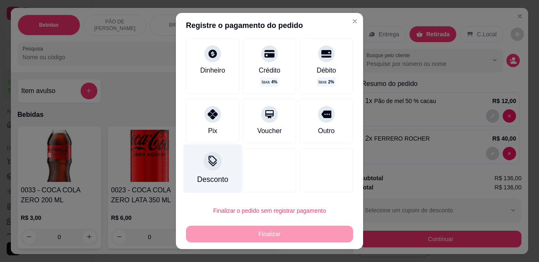
click at [197, 178] on div "Desconto" at bounding box center [212, 180] width 31 height 11
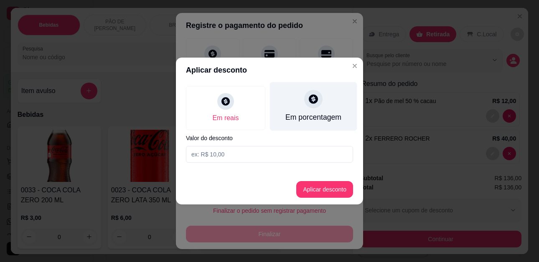
click at [301, 110] on div "Em porcentagem" at bounding box center [313, 106] width 87 height 49
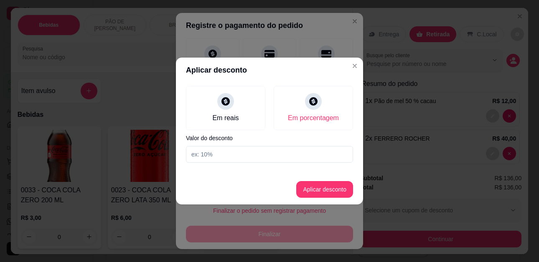
click at [252, 157] on input at bounding box center [269, 154] width 167 height 17
type input "15%"
click at [333, 184] on button "Aplicar desconto" at bounding box center [324, 189] width 57 height 17
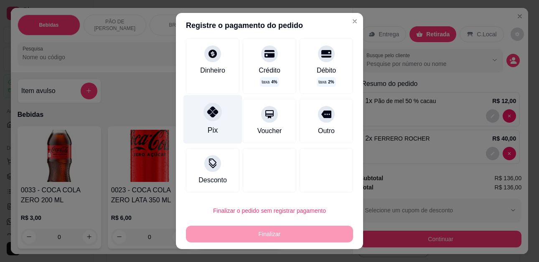
click at [218, 122] on div "Pix" at bounding box center [212, 119] width 59 height 49
type input "R$ 0,00"
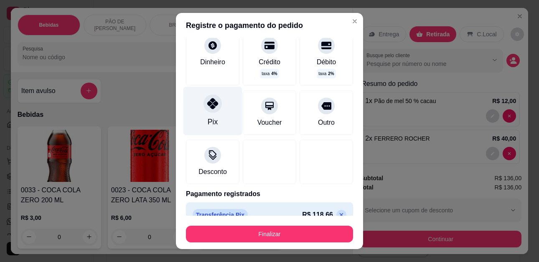
scroll to position [50, 0]
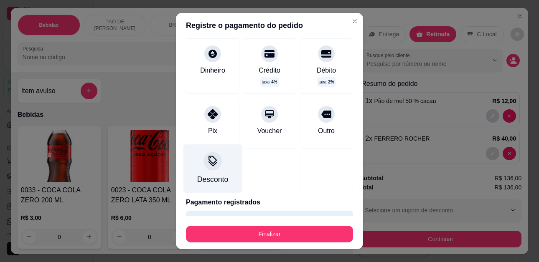
click at [218, 175] on div "Desconto" at bounding box center [212, 180] width 31 height 11
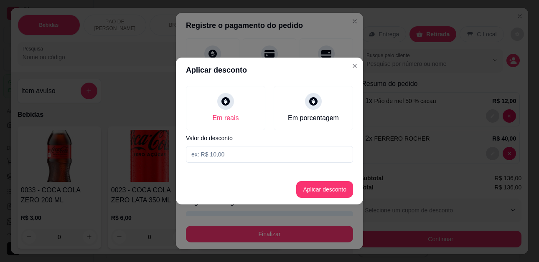
click at [272, 156] on input at bounding box center [269, 154] width 167 height 17
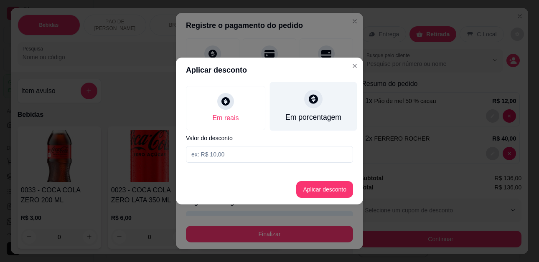
click at [317, 107] on div at bounding box center [313, 99] width 18 height 18
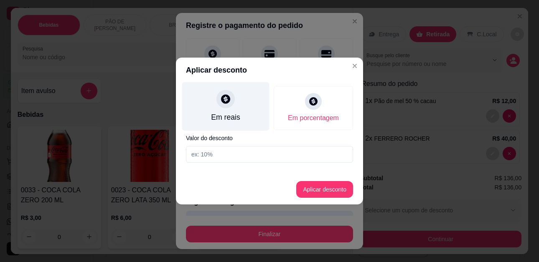
click at [237, 122] on div "Em reais" at bounding box center [225, 117] width 29 height 11
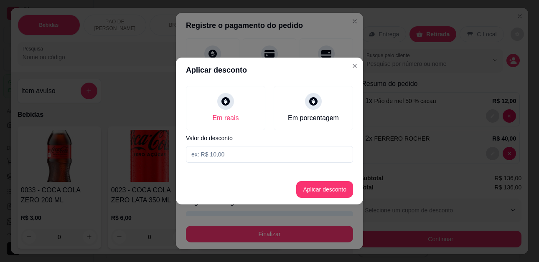
click at [232, 153] on input at bounding box center [269, 154] width 167 height 17
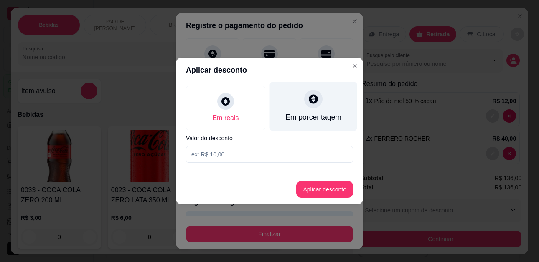
click at [298, 109] on div "Em porcentagem" at bounding box center [313, 106] width 87 height 49
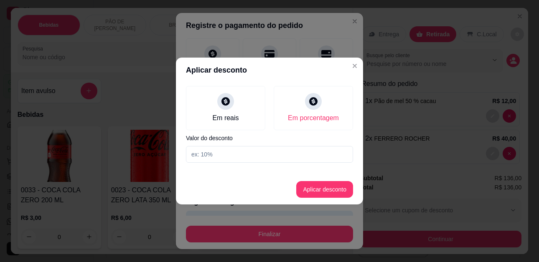
click at [217, 155] on input at bounding box center [269, 154] width 167 height 17
type input "15%"
click at [337, 191] on button "Aplicar desconto" at bounding box center [325, 190] width 55 height 16
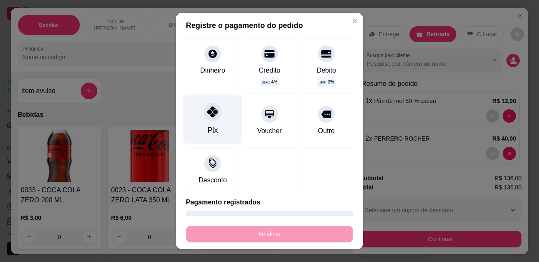
click at [217, 130] on div "Pix" at bounding box center [212, 119] width 59 height 49
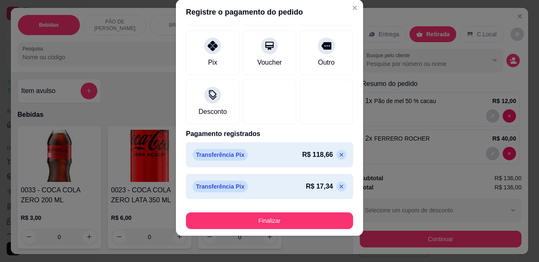
scroll to position [14, 0]
click at [338, 185] on icon at bounding box center [341, 186] width 7 height 7
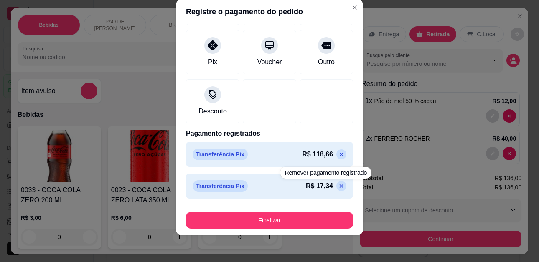
scroll to position [74, 0]
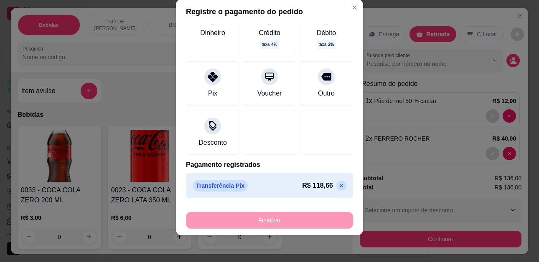
click at [338, 184] on icon at bounding box center [341, 186] width 7 height 7
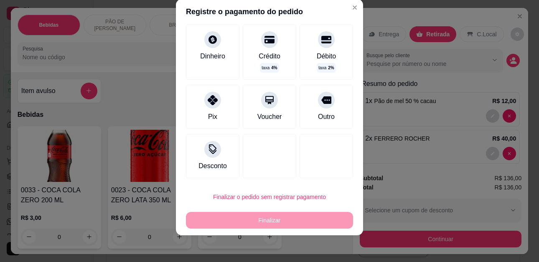
scroll to position [50, 0]
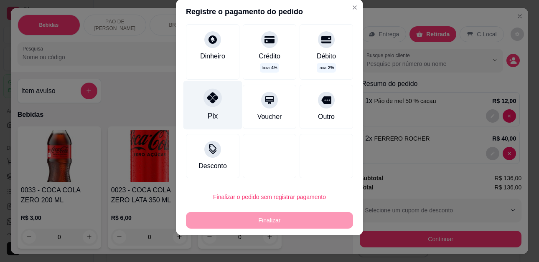
click at [214, 118] on div "Pix" at bounding box center [212, 105] width 59 height 49
type input "R$ 0,00"
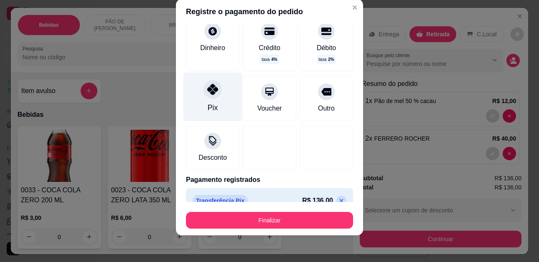
scroll to position [65, 0]
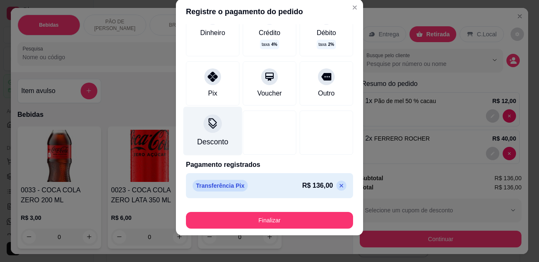
click at [214, 134] on div "Desconto" at bounding box center [212, 131] width 59 height 49
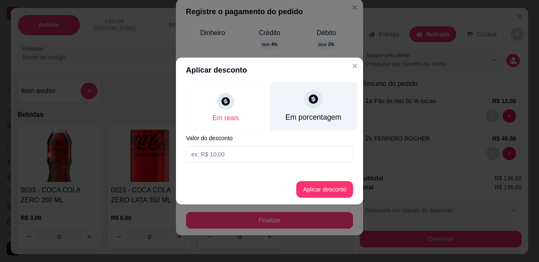
click at [315, 110] on div "Em porcentagem" at bounding box center [313, 106] width 87 height 49
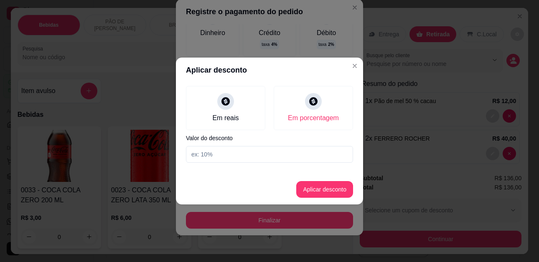
click at [265, 150] on input at bounding box center [269, 154] width 167 height 17
type input "15%"
click at [311, 189] on button "Aplicar desconto" at bounding box center [324, 189] width 57 height 17
type input "0,00"
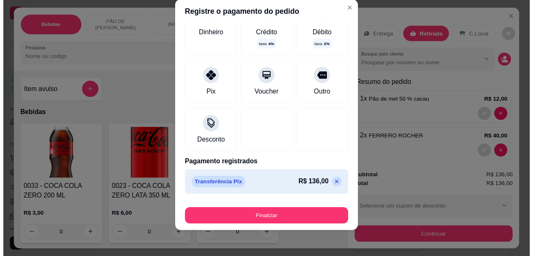
scroll to position [65, 0]
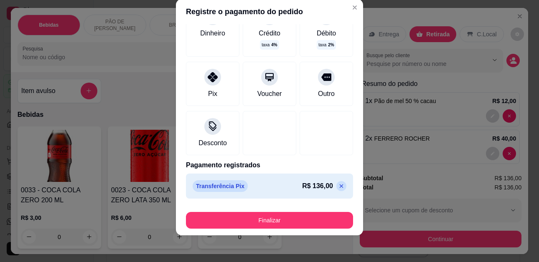
click at [302, 188] on p "R$ 136,00" at bounding box center [317, 186] width 31 height 10
click at [311, 186] on p "R$ 136,00" at bounding box center [317, 186] width 31 height 10
click at [308, 187] on p "R$ 136,00" at bounding box center [317, 186] width 31 height 10
click at [306, 188] on p "R$ 136,00" at bounding box center [317, 186] width 31 height 10
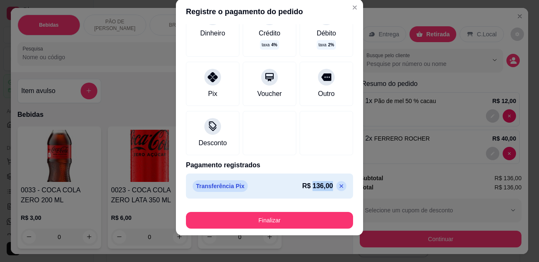
click at [306, 188] on p "R$ 136,00" at bounding box center [317, 186] width 31 height 10
click at [307, 188] on p "R$ 136,00" at bounding box center [317, 186] width 31 height 10
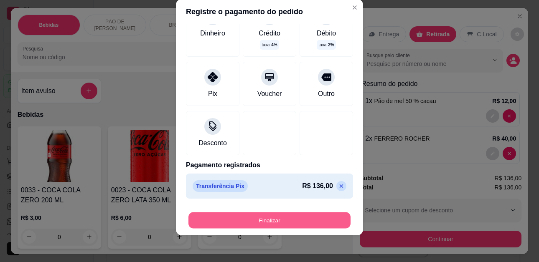
click at [292, 219] on button "Finalizar" at bounding box center [269, 220] width 162 height 16
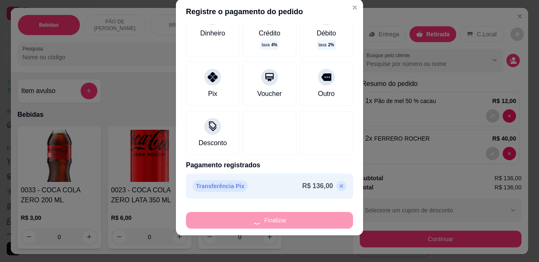
type input "0"
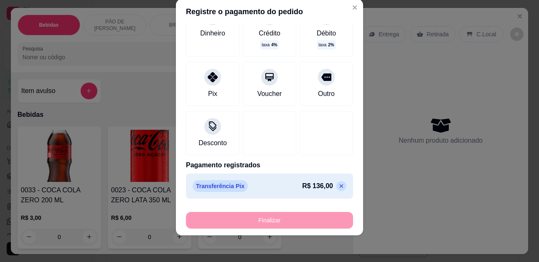
type input "-R$ 136,00"
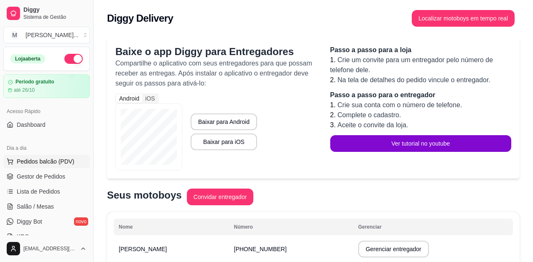
click at [60, 161] on span "Pedidos balcão (PDV)" at bounding box center [46, 162] width 58 height 8
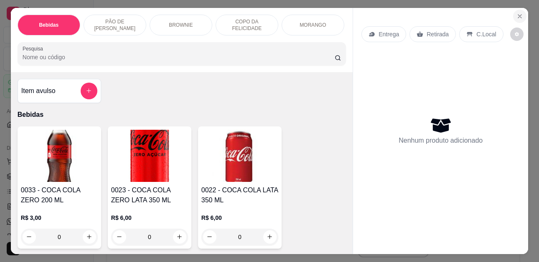
click at [517, 13] on icon "Close" at bounding box center [520, 16] width 7 height 7
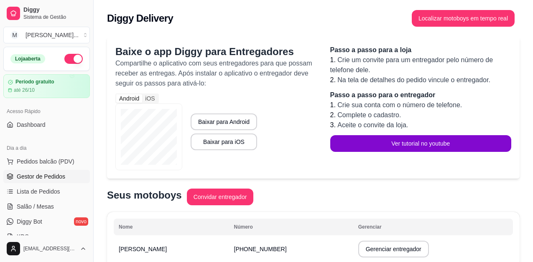
click at [46, 175] on span "Gestor de Pedidos" at bounding box center [41, 177] width 48 height 8
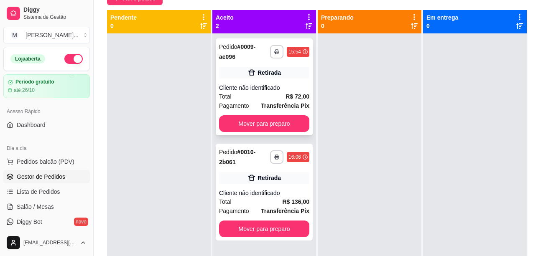
click at [276, 87] on div "Cliente não identificado" at bounding box center [264, 88] width 90 height 8
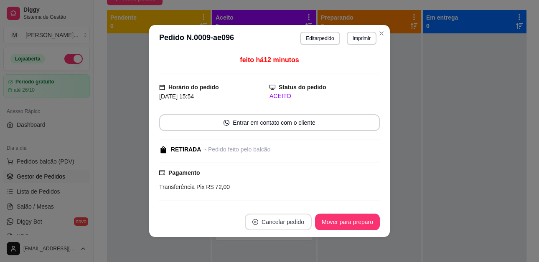
click at [271, 219] on button "Cancelar pedido" at bounding box center [278, 222] width 67 height 17
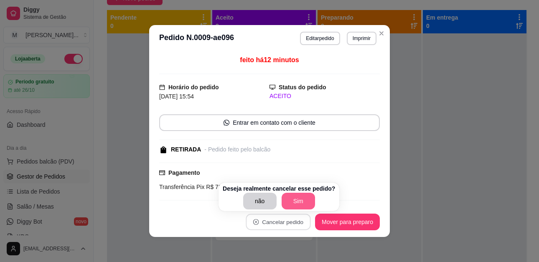
click at [287, 199] on button "Sim" at bounding box center [298, 201] width 33 height 17
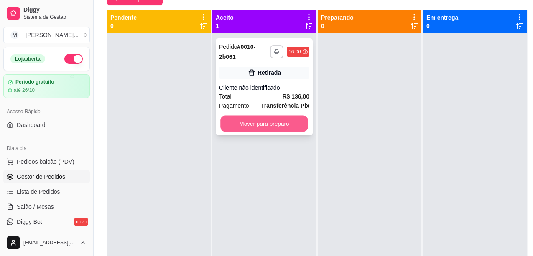
click at [274, 124] on button "Mover para preparo" at bounding box center [264, 124] width 88 height 16
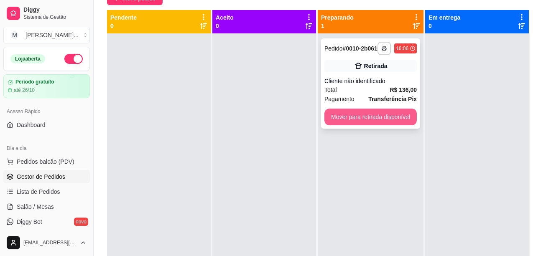
click at [349, 117] on button "Mover para retirada disponível" at bounding box center [370, 117] width 92 height 17
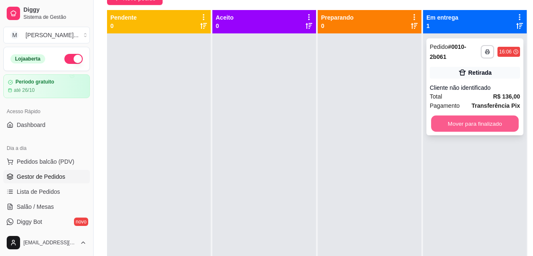
click at [481, 121] on button "Mover para finalizado" at bounding box center [475, 124] width 88 height 16
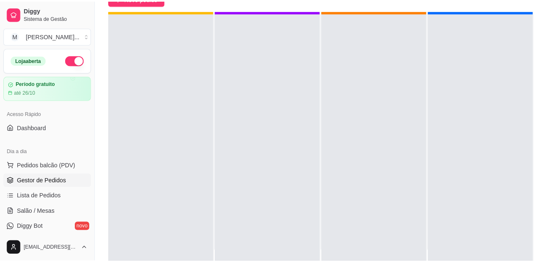
scroll to position [23, 0]
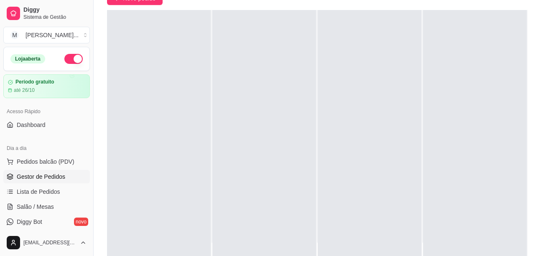
click at [493, 38] on div at bounding box center [475, 138] width 104 height 256
click at [49, 156] on button "Pedidos balcão (PDV)" at bounding box center [46, 161] width 87 height 13
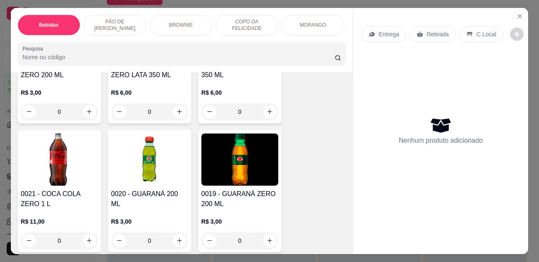
scroll to position [167, 0]
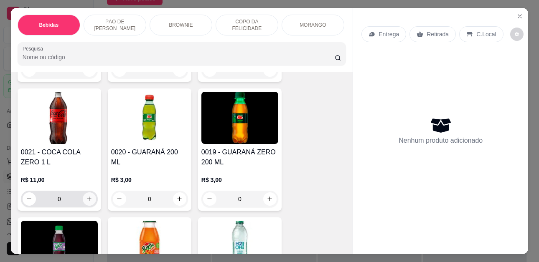
click at [89, 202] on icon "increase-product-quantity" at bounding box center [89, 199] width 6 height 6
type input "1"
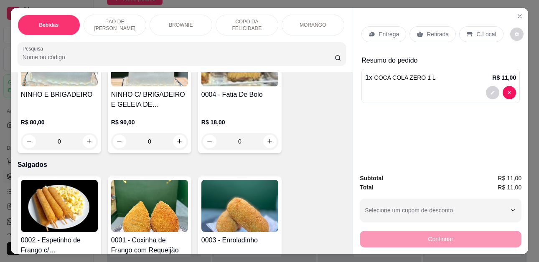
scroll to position [1881, 0]
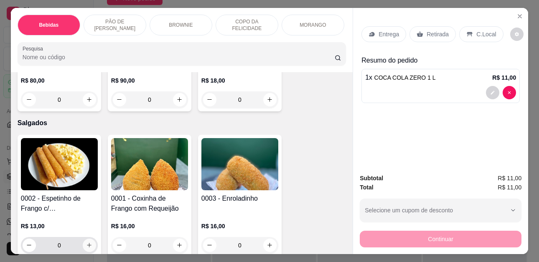
click at [87, 242] on icon "increase-product-quantity" at bounding box center [89, 245] width 6 height 6
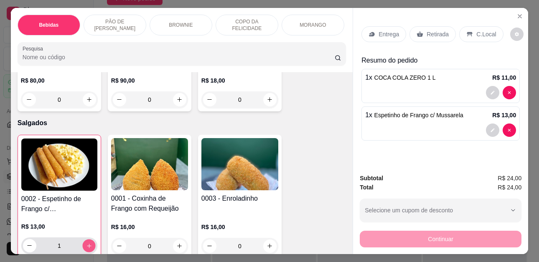
click at [86, 243] on icon "increase-product-quantity" at bounding box center [89, 246] width 6 height 6
type input "2"
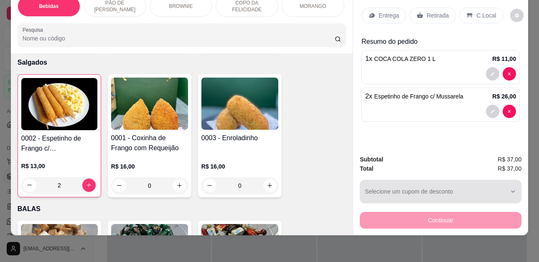
scroll to position [22, 0]
click at [506, 181] on button "Selecione um cupom de desconto" at bounding box center [441, 191] width 162 height 23
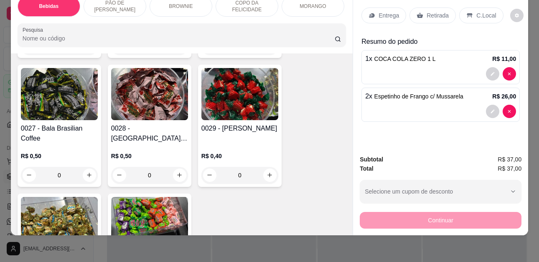
scroll to position [2281, 0]
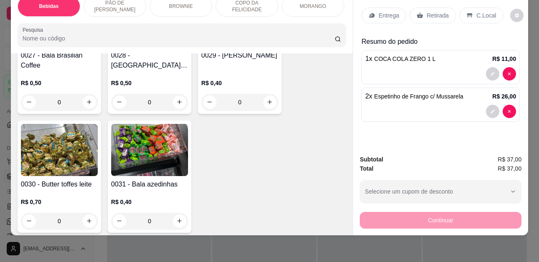
click at [429, 214] on div "Continuar" at bounding box center [441, 219] width 162 height 19
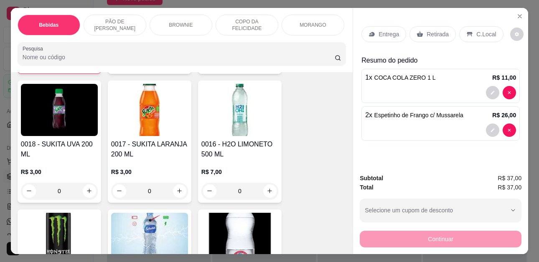
scroll to position [275, 0]
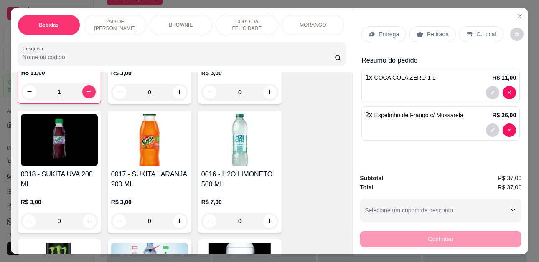
click at [476, 30] on p "C.Local" at bounding box center [486, 34] width 20 height 8
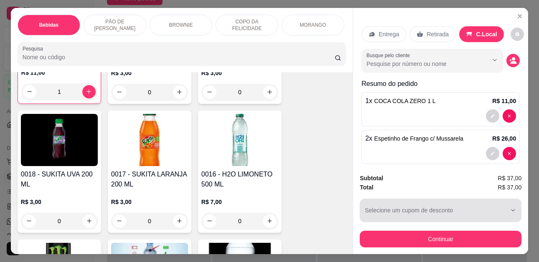
click at [508, 203] on button "Selecione um cupom de desconto" at bounding box center [441, 210] width 162 height 23
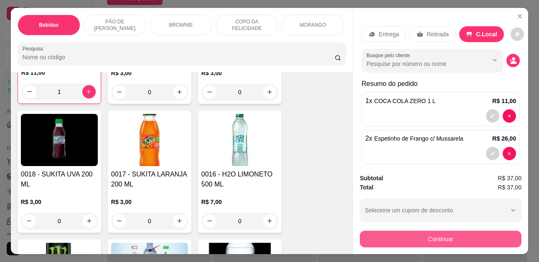
click at [447, 237] on button "Continuar" at bounding box center [441, 239] width 162 height 17
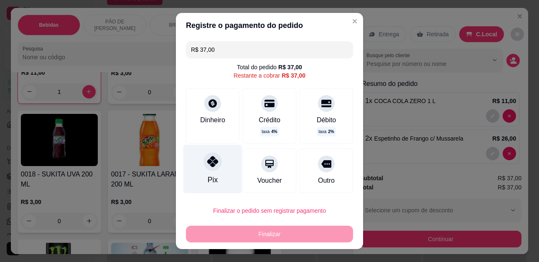
click at [211, 171] on div "Pix" at bounding box center [212, 169] width 59 height 49
type input "R$ 0,00"
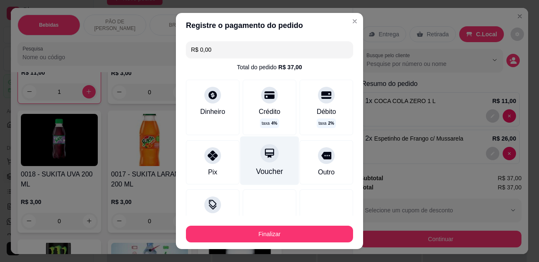
scroll to position [65, 0]
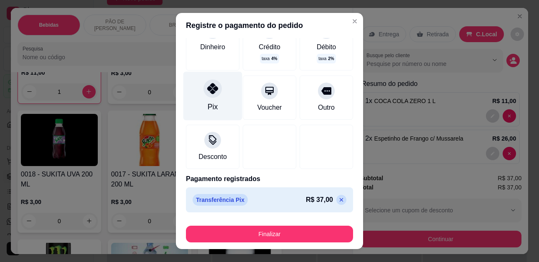
click at [219, 104] on div "Pix" at bounding box center [212, 96] width 59 height 49
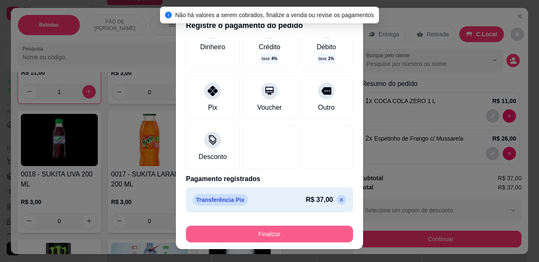
click at [275, 239] on button "Finalizar" at bounding box center [269, 234] width 167 height 17
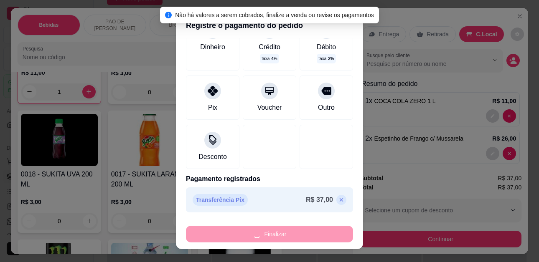
type input "0"
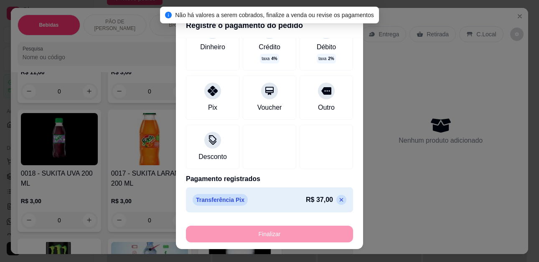
type input "-R$ 37,00"
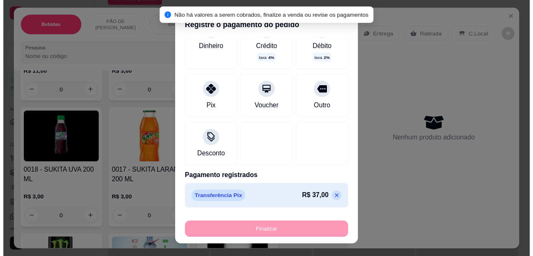
scroll to position [275, 0]
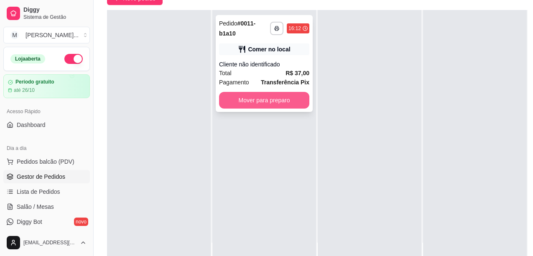
click at [276, 95] on button "Mover para preparo" at bounding box center [264, 100] width 90 height 17
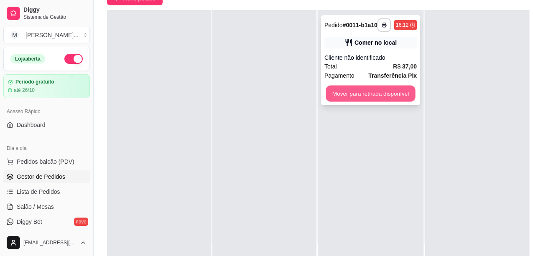
click at [360, 94] on button "Mover para retirada disponível" at bounding box center [370, 94] width 89 height 16
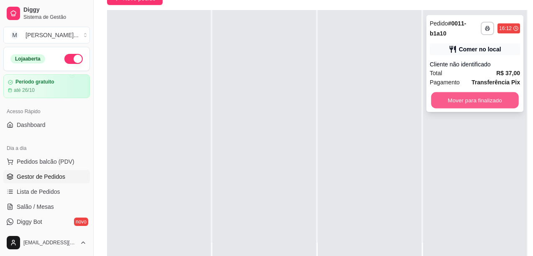
click at [487, 92] on button "Mover para finalizado" at bounding box center [475, 100] width 88 height 16
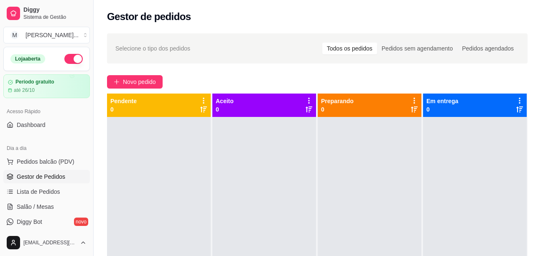
click at [487, 62] on div "Selecione o tipo dos pedidos Todos os pedidos Pedidos sem agendamento Pedidos a…" at bounding box center [317, 48] width 420 height 30
